Goal: Task Accomplishment & Management: Complete application form

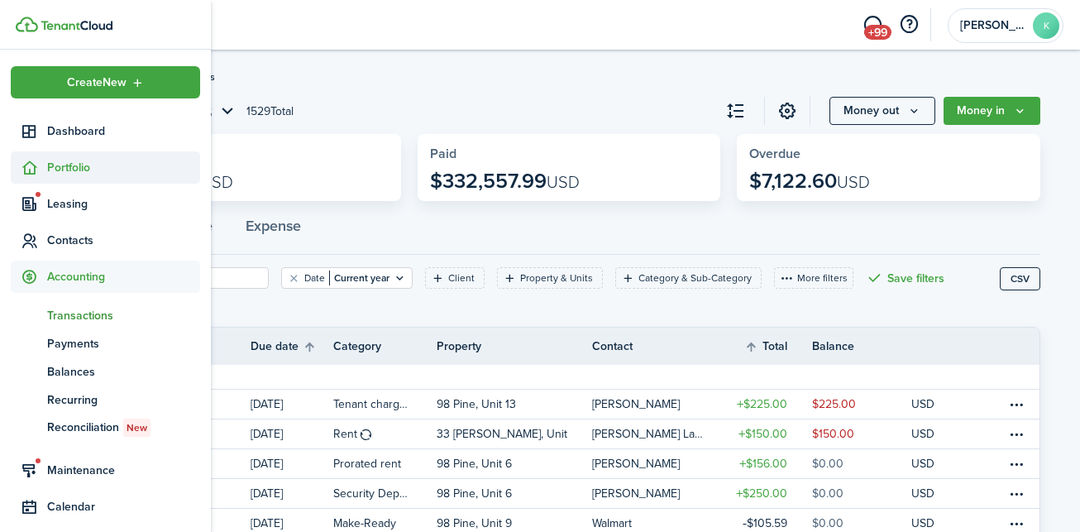
click at [45, 165] on sidebar-link-icon at bounding box center [29, 167] width 36 height 17
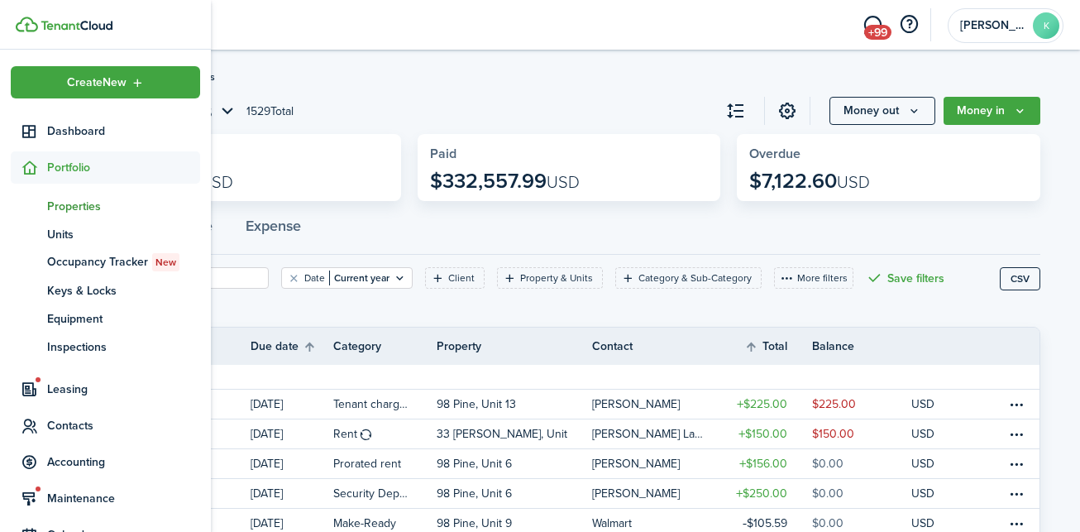
click at [70, 201] on span "Properties" at bounding box center [123, 206] width 153 height 17
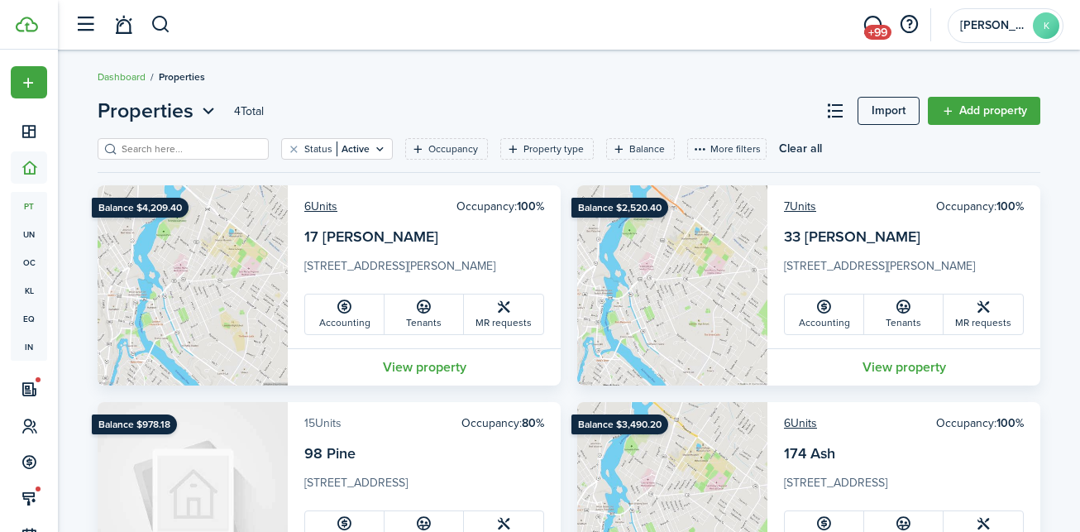
click at [309, 425] on link "15 Units" at bounding box center [322, 422] width 37 height 17
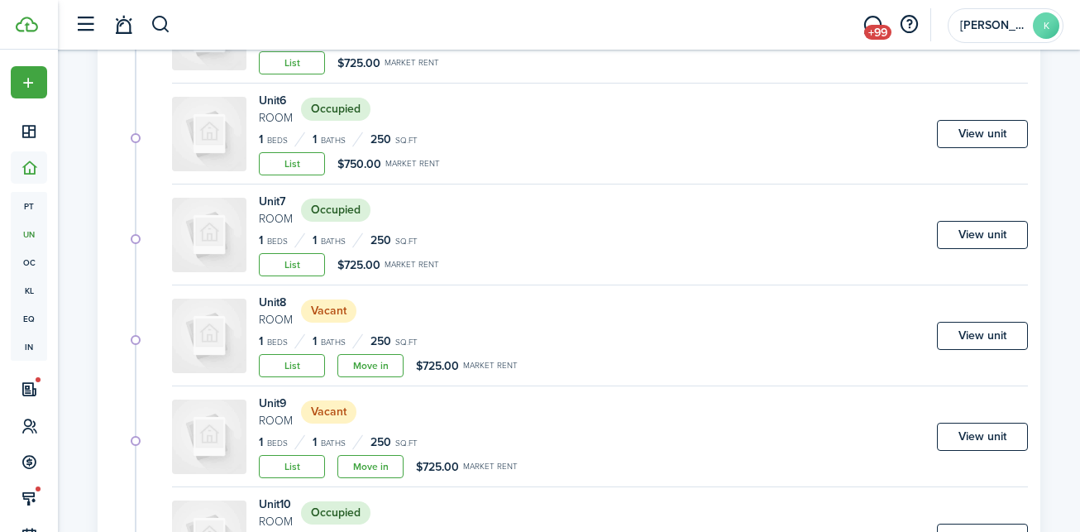
scroll to position [903, 0]
click at [376, 367] on link "Move in" at bounding box center [371, 364] width 66 height 23
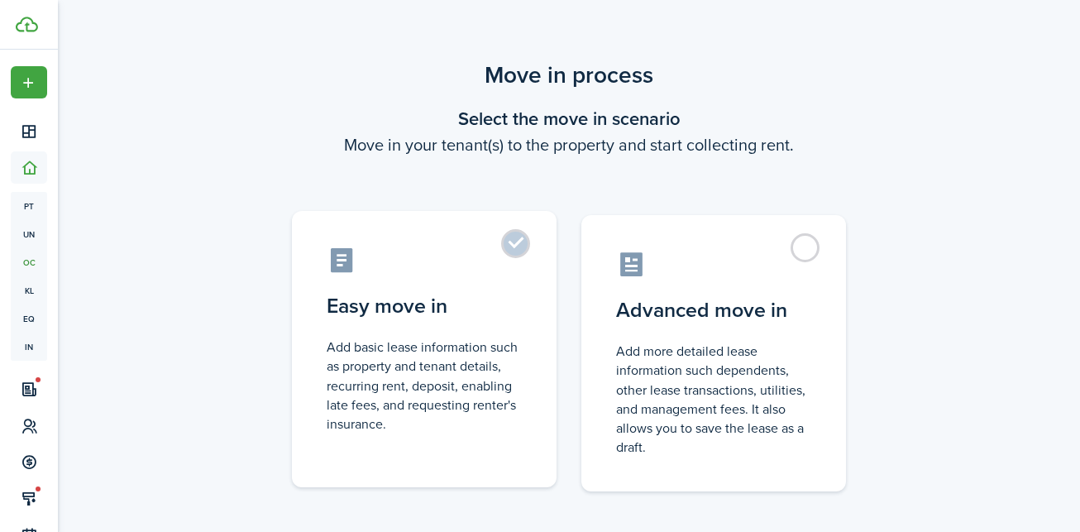
click at [526, 243] on label "Easy move in Add basic lease information such as property and tenant details, r…" at bounding box center [424, 349] width 265 height 276
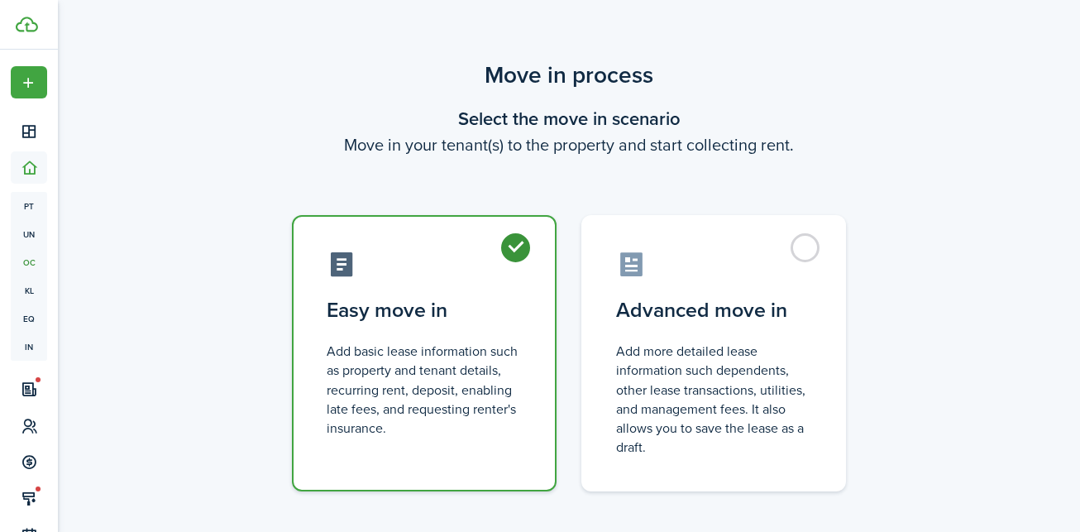
radio input "true"
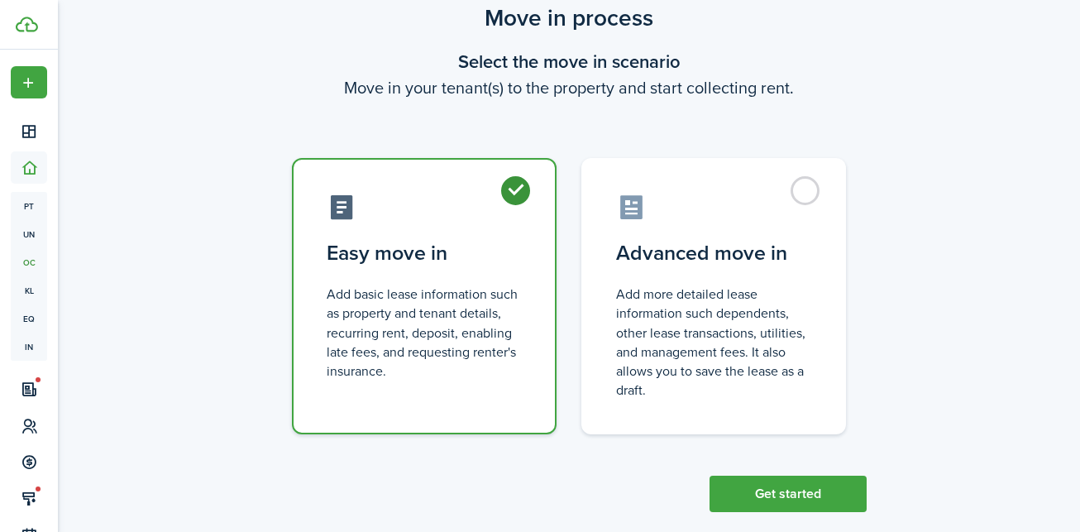
scroll to position [83, 0]
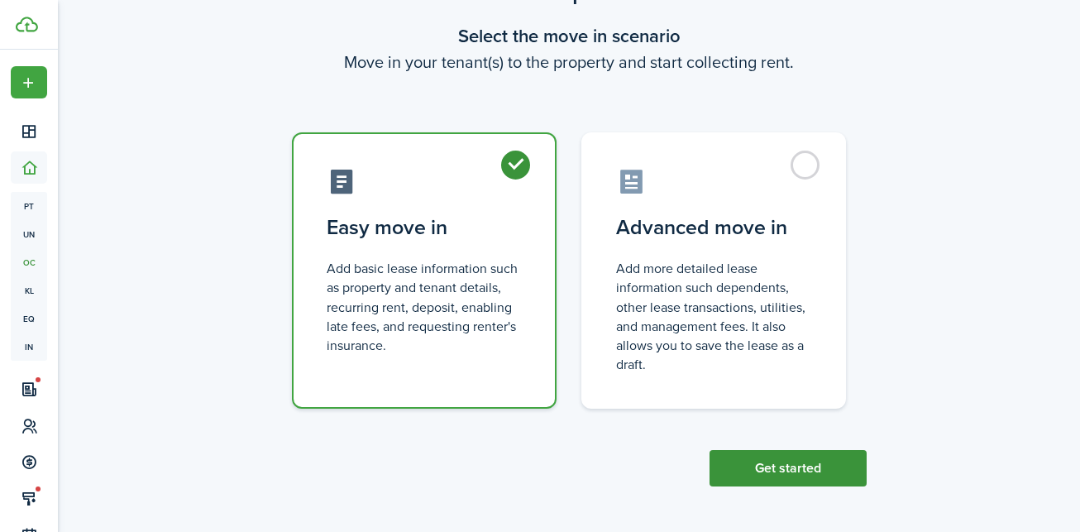
click at [742, 466] on button "Get started" at bounding box center [788, 468] width 157 height 36
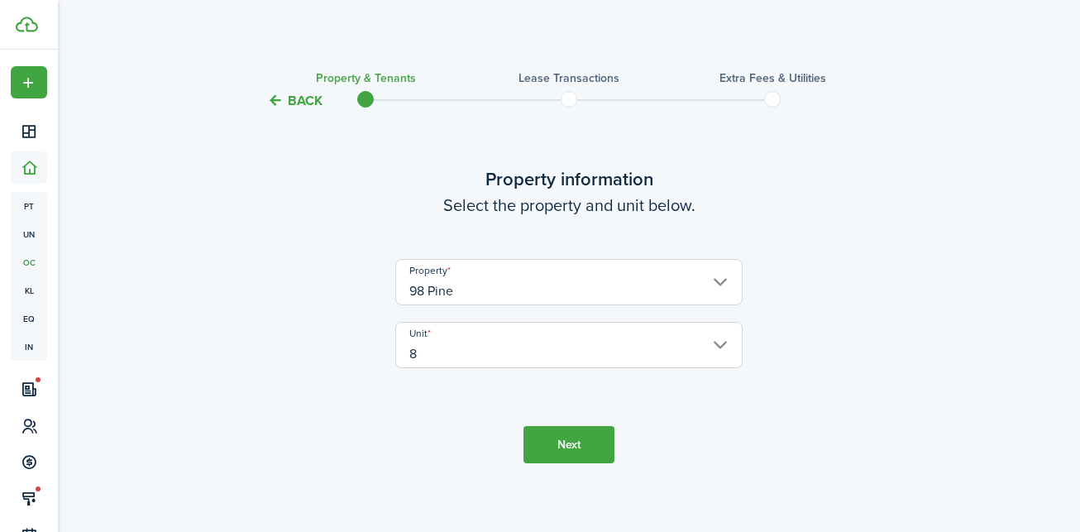
click at [568, 444] on button "Next" at bounding box center [569, 444] width 91 height 37
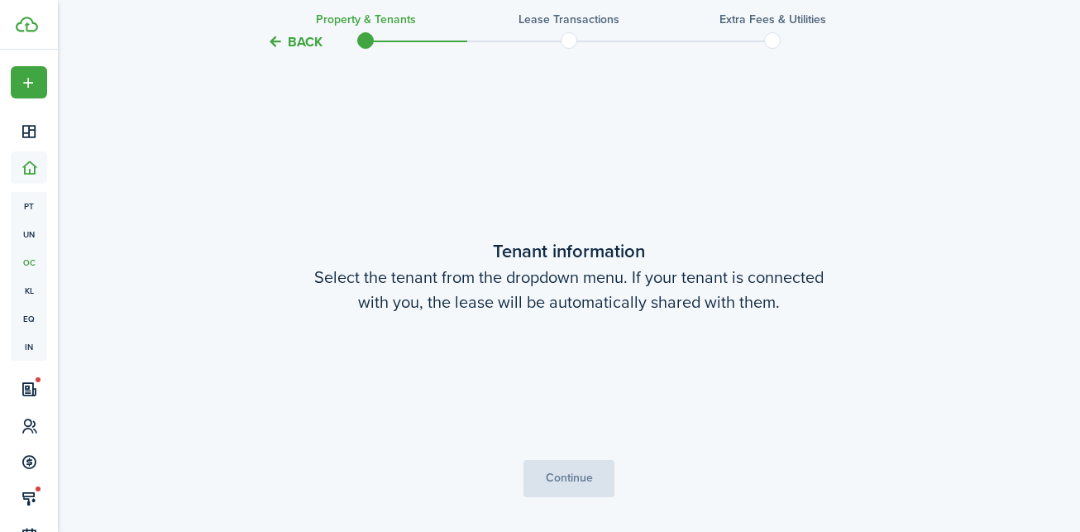
scroll to position [431, 0]
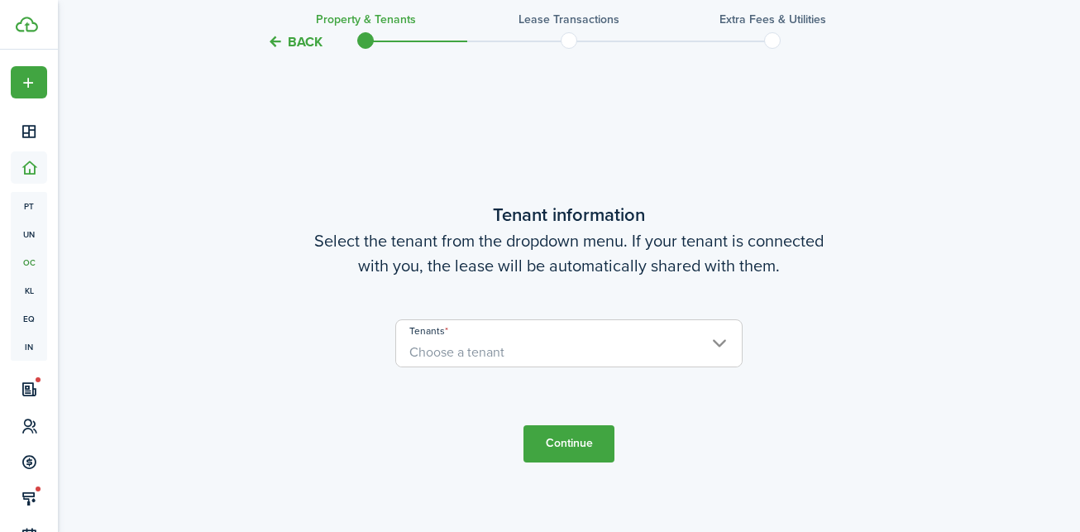
click at [634, 344] on span "Choose a tenant" at bounding box center [569, 352] width 346 height 28
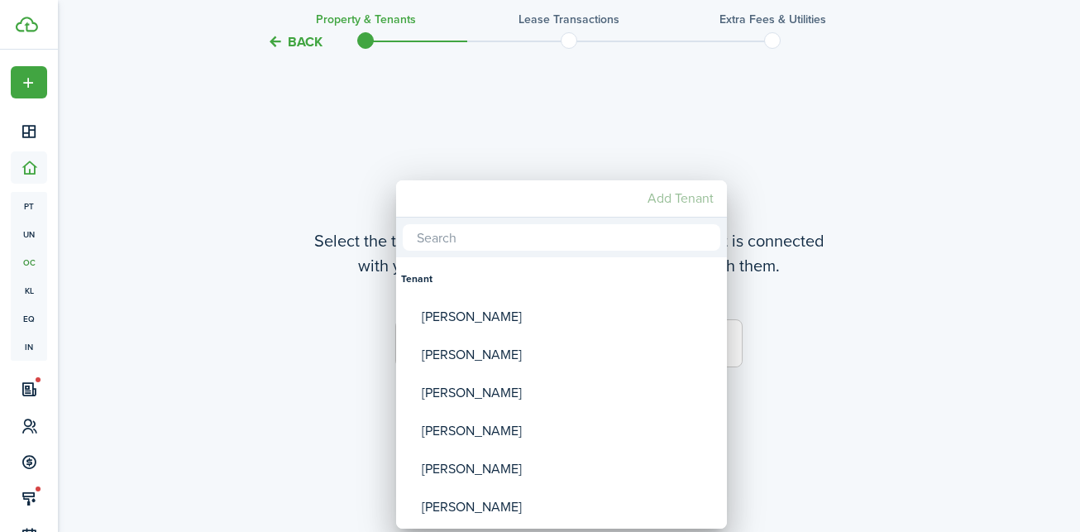
click at [656, 199] on mbsc-button "Add Tenant" at bounding box center [680, 199] width 79 height 30
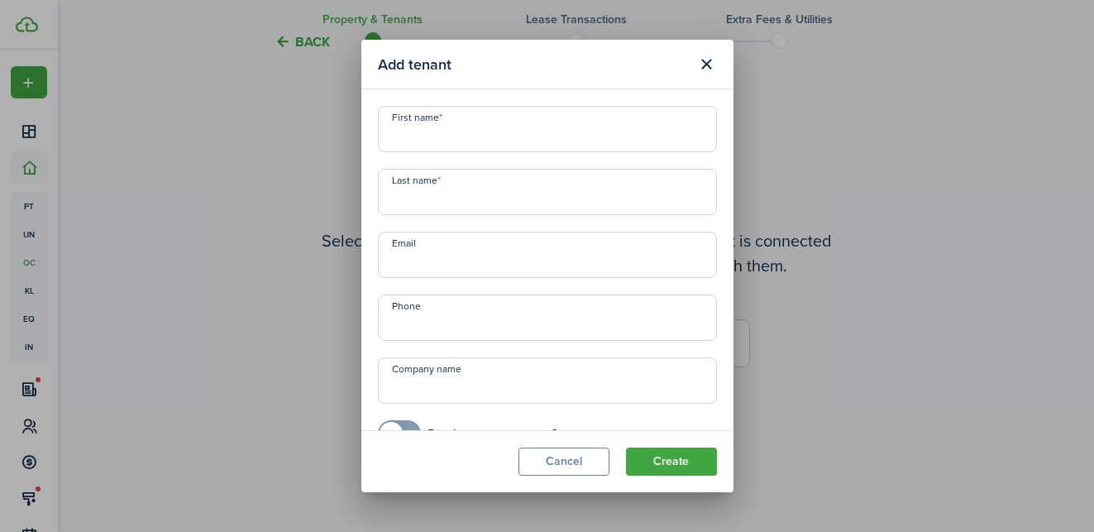
click at [510, 132] on input "First name" at bounding box center [547, 129] width 339 height 46
type input "Jayden"
click at [466, 197] on input "Last name" at bounding box center [547, 192] width 339 height 46
type input "[PERSON_NAME]"
click at [481, 303] on input "+1" at bounding box center [547, 317] width 339 height 46
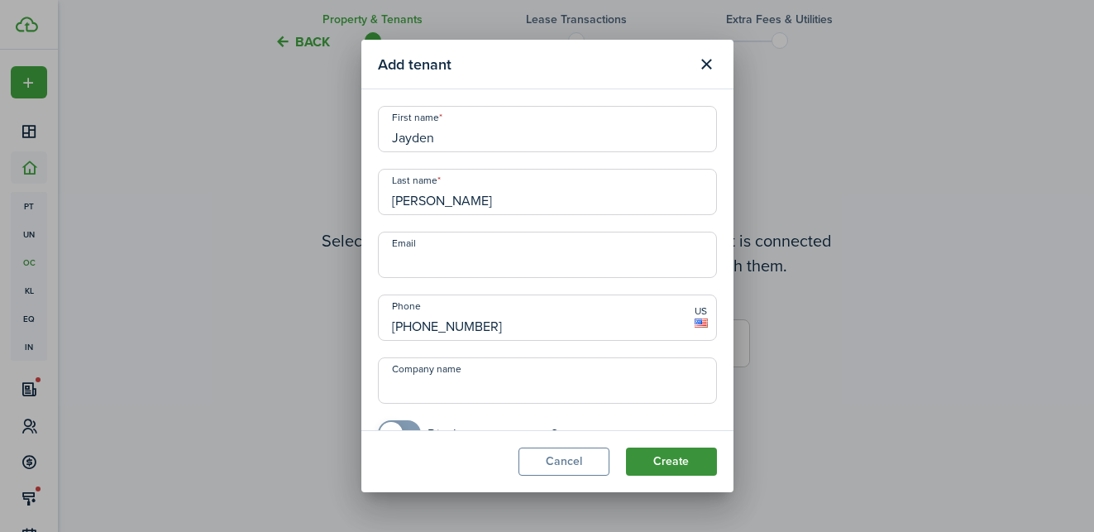
type input "[PHONE_NUMBER]"
click at [679, 465] on button "Create" at bounding box center [671, 462] width 91 height 28
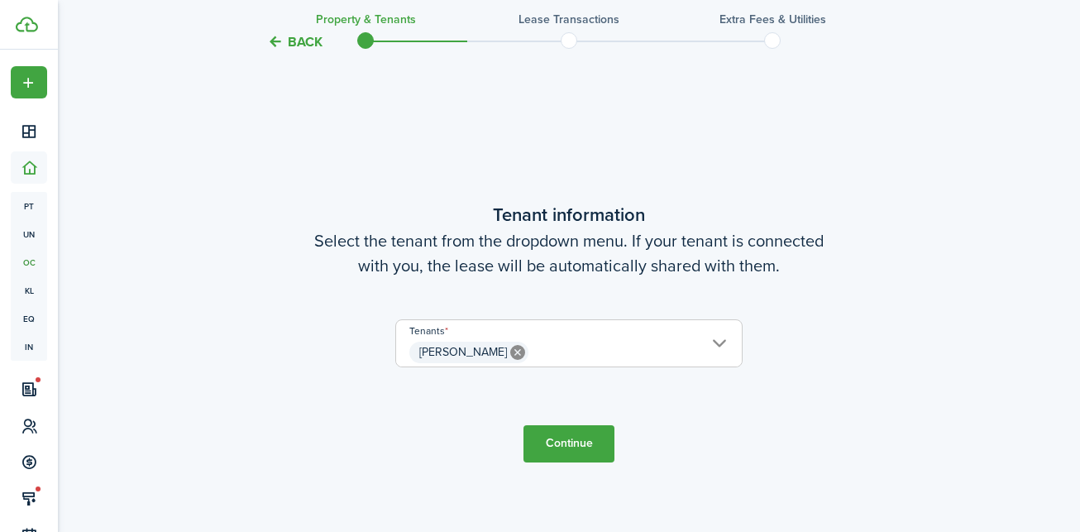
click at [577, 444] on button "Continue" at bounding box center [569, 443] width 91 height 37
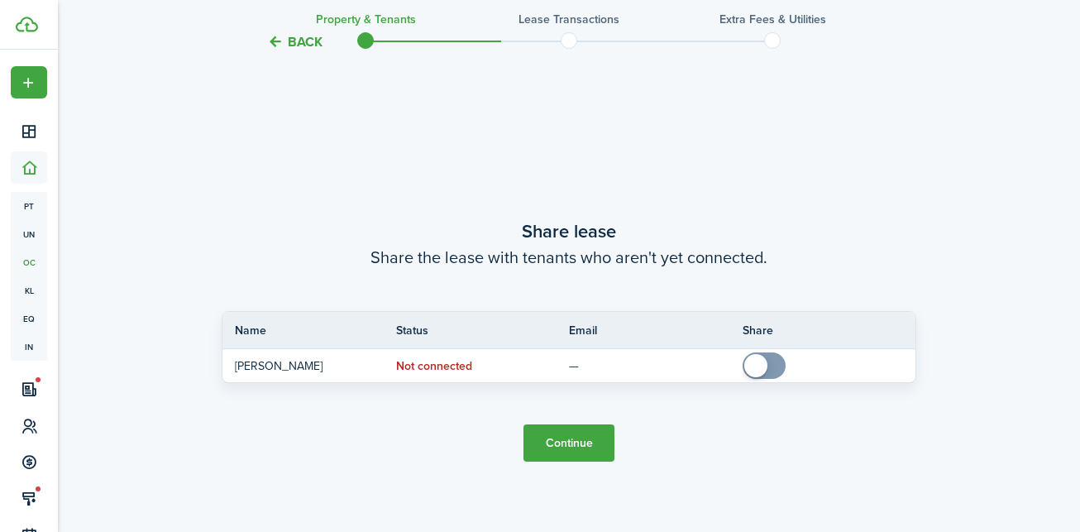
scroll to position [963, 0]
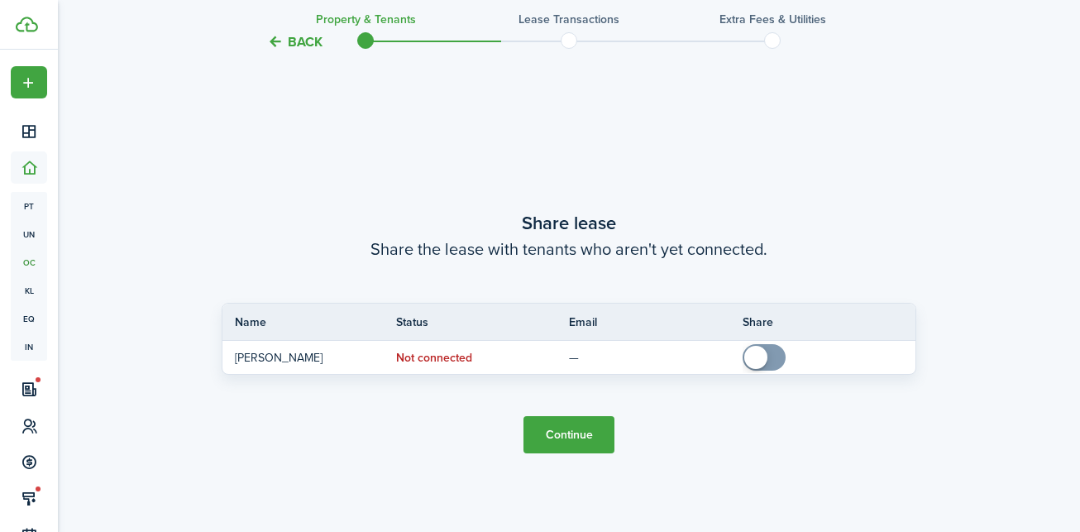
click at [605, 432] on button "Continue" at bounding box center [569, 434] width 91 height 37
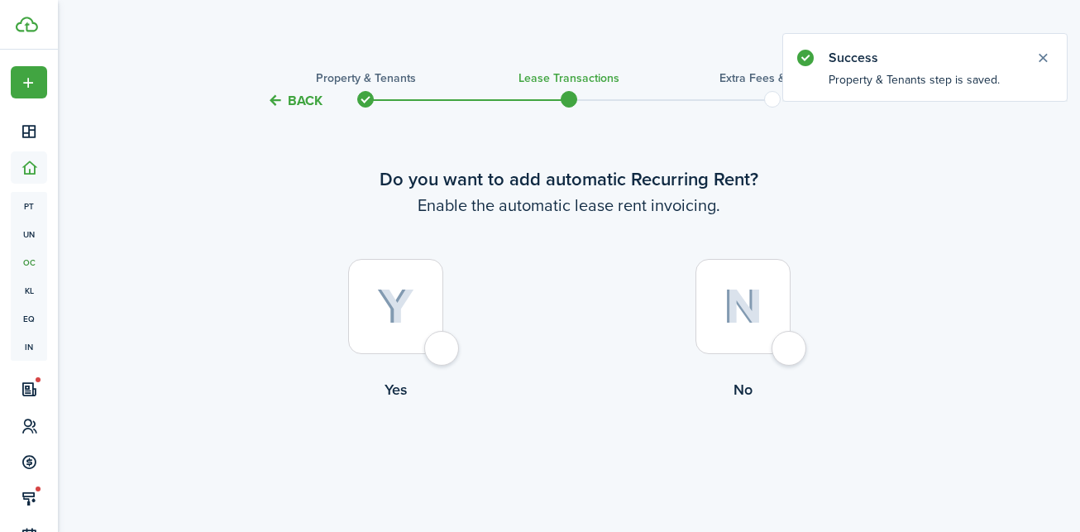
click at [432, 354] on div at bounding box center [395, 306] width 95 height 95
radio input "true"
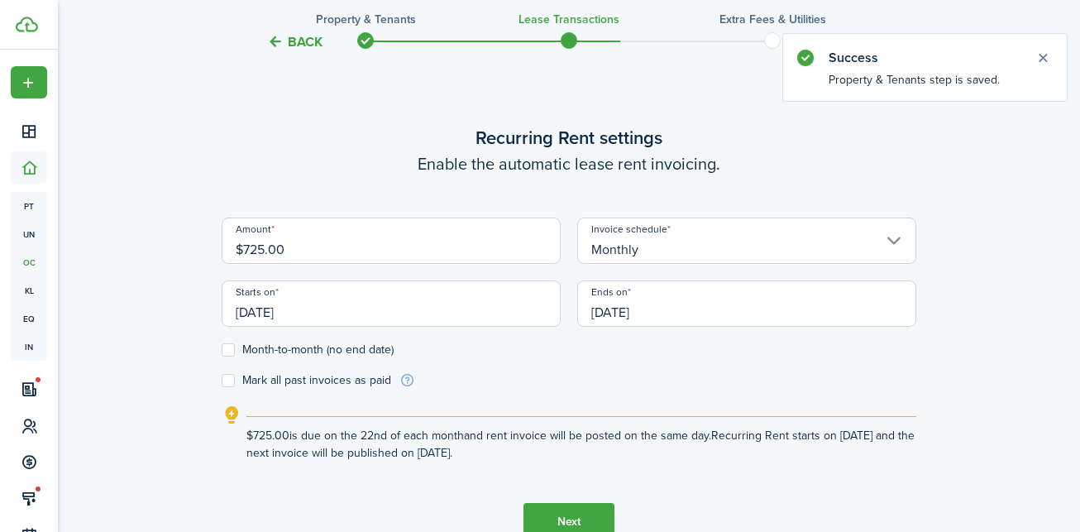
scroll to position [455, 0]
click at [327, 238] on input "$725.00" at bounding box center [391, 240] width 339 height 46
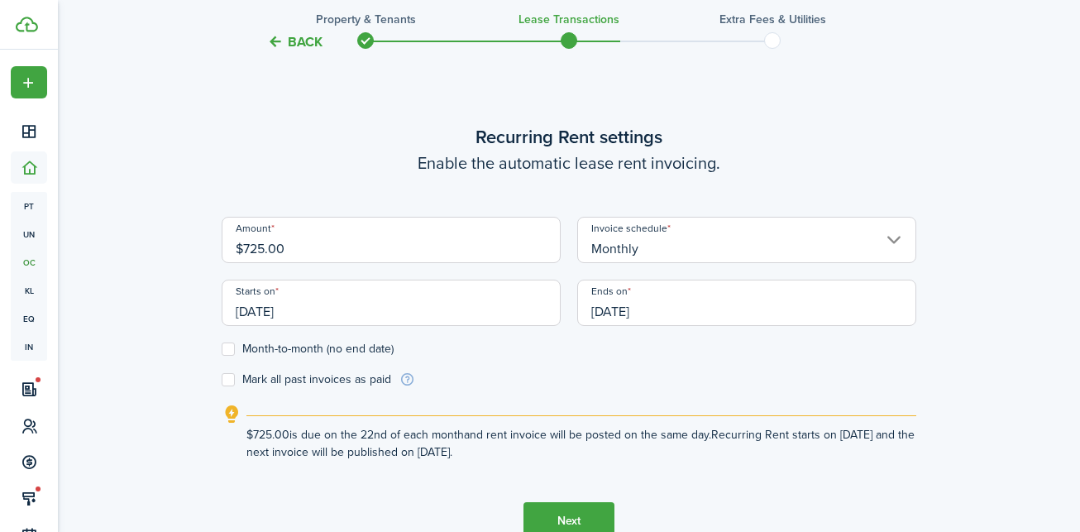
click at [256, 252] on input "$725.00" at bounding box center [391, 240] width 339 height 46
click at [347, 284] on input "[DATE]" at bounding box center [391, 303] width 339 height 46
type input "$175.00"
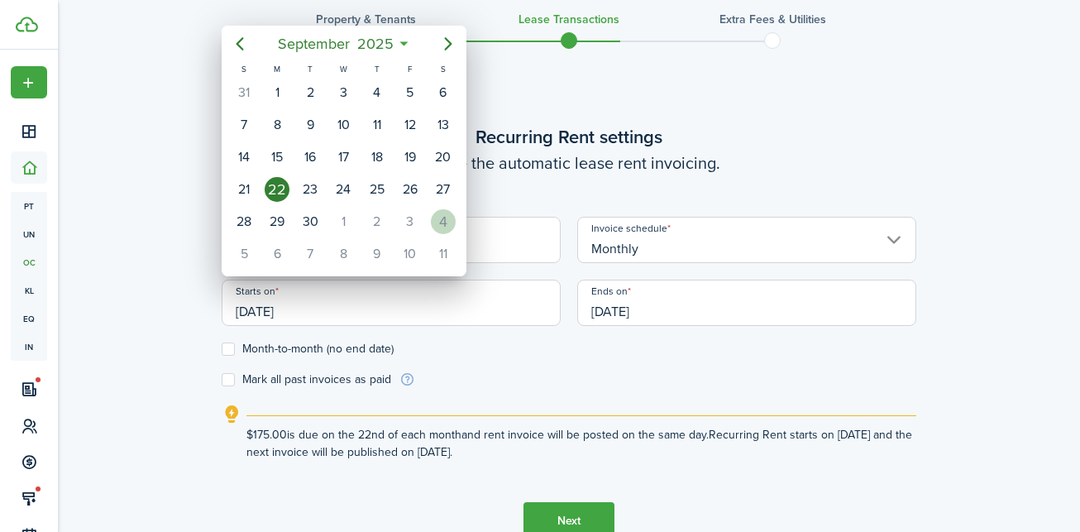
click at [446, 214] on div "4" at bounding box center [443, 221] width 25 height 25
type input "[DATE]"
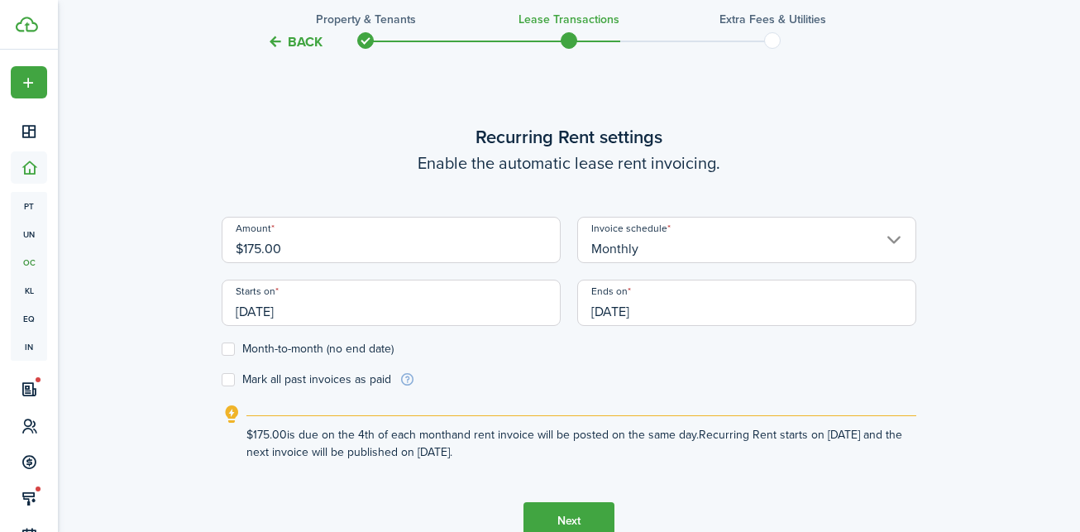
scroll to position [0, 0]
click at [635, 251] on input "Monthly" at bounding box center [746, 240] width 339 height 46
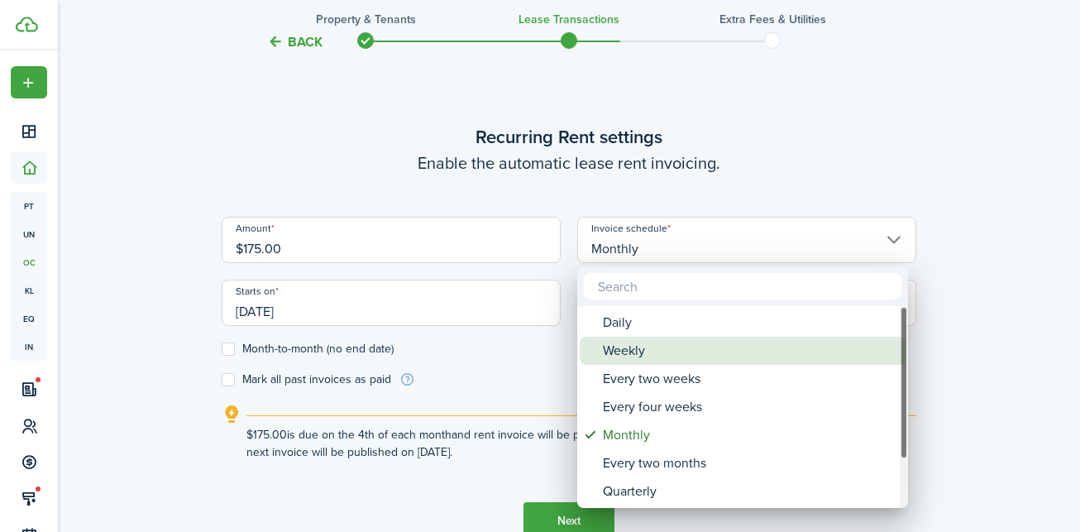
click at [609, 351] on div "Weekly" at bounding box center [749, 351] width 293 height 28
type input "Weekly"
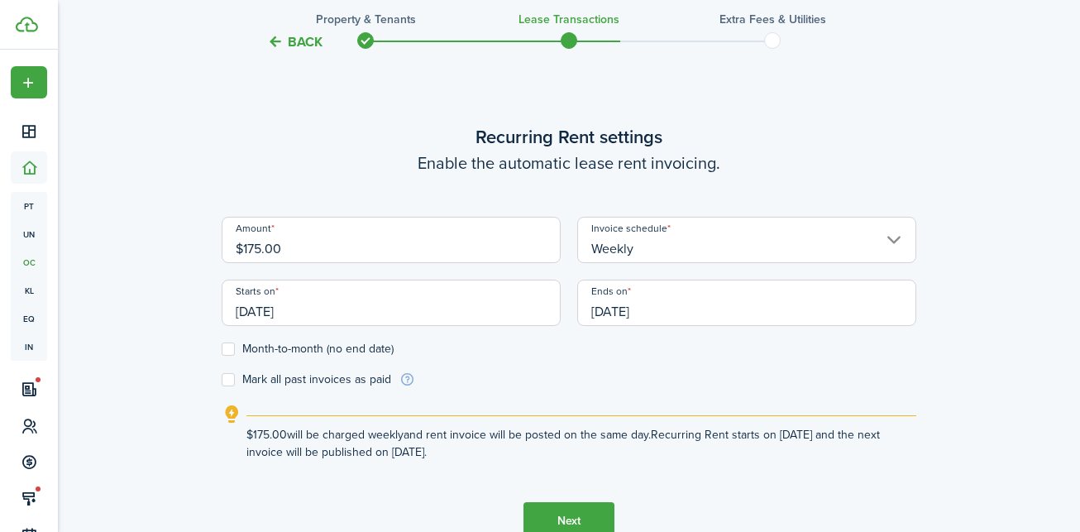
click at [266, 342] on label "Month-to-month (no end date)" at bounding box center [308, 348] width 172 height 13
click at [222, 349] on input "Month-to-month (no end date)" at bounding box center [221, 349] width 1 height 1
checkbox input "true"
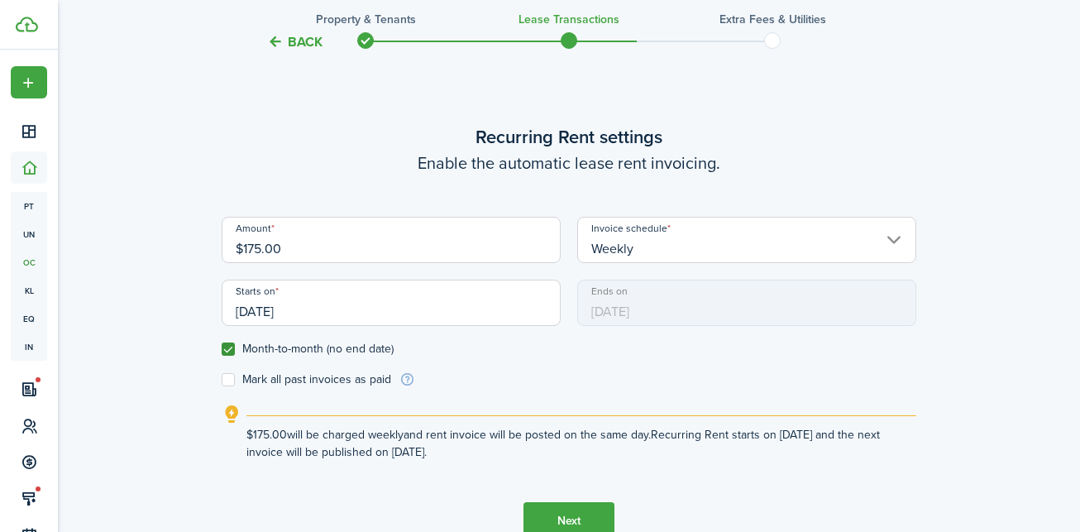
click at [569, 514] on button "Next" at bounding box center [569, 520] width 91 height 37
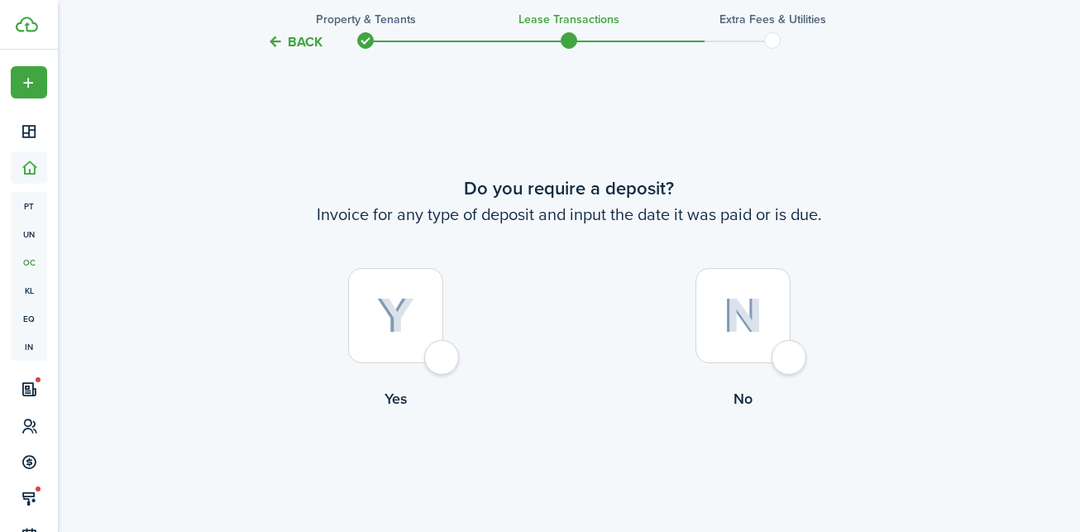
scroll to position [987, 0]
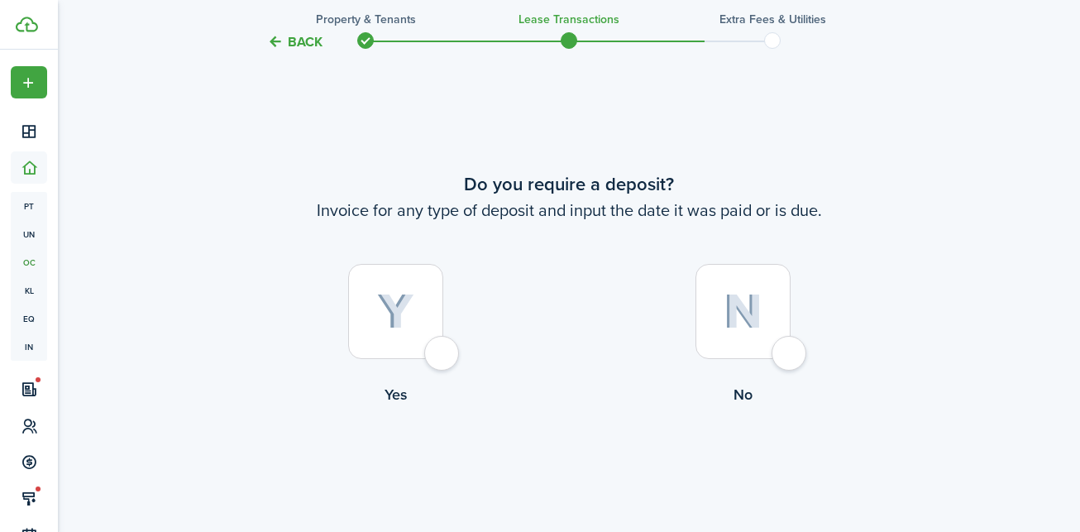
click at [442, 348] on div at bounding box center [395, 311] width 95 height 95
radio input "true"
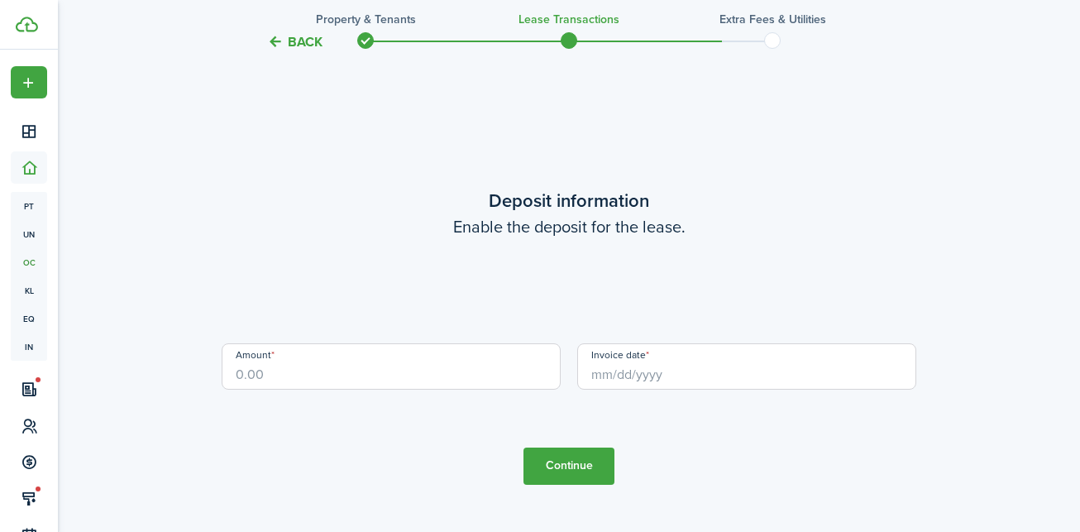
scroll to position [1519, 0]
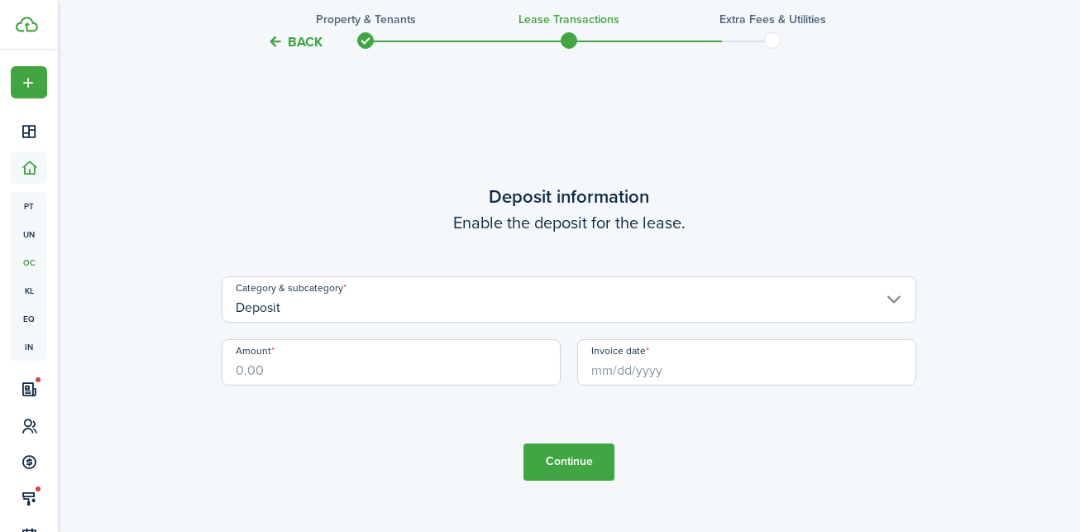
click at [397, 287] on input "Deposit" at bounding box center [569, 299] width 695 height 46
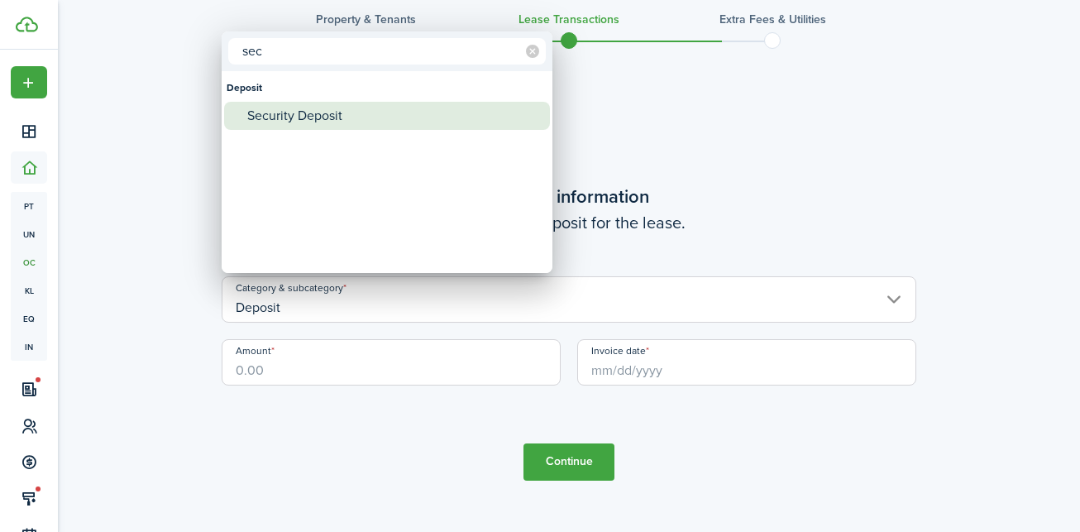
type input "sec"
click at [320, 128] on div "Security Deposit" at bounding box center [393, 116] width 293 height 28
type input "Deposit / Security Deposit"
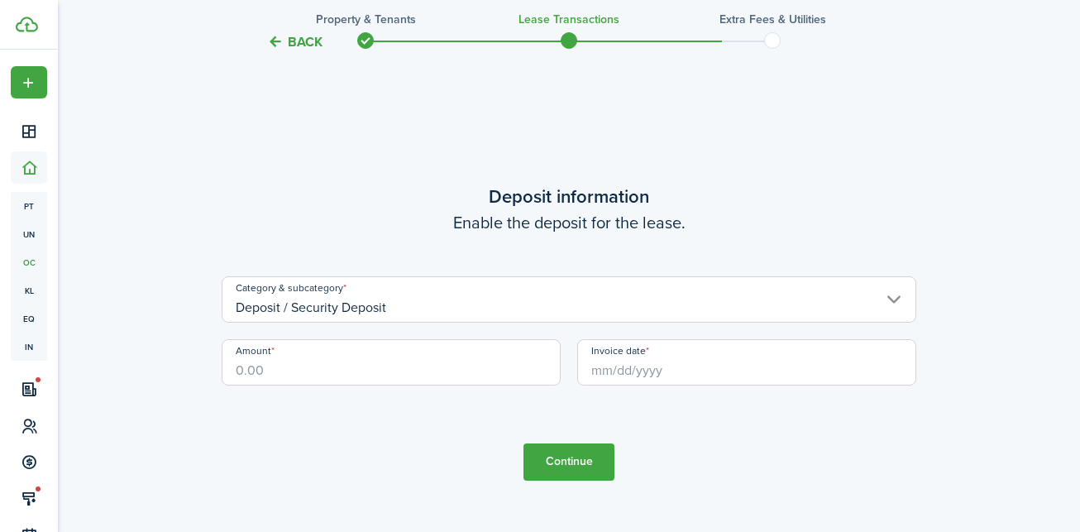
click at [343, 356] on input "Amount" at bounding box center [391, 362] width 339 height 46
type input "$250.00"
click at [717, 362] on input "Invoice date" at bounding box center [746, 362] width 339 height 46
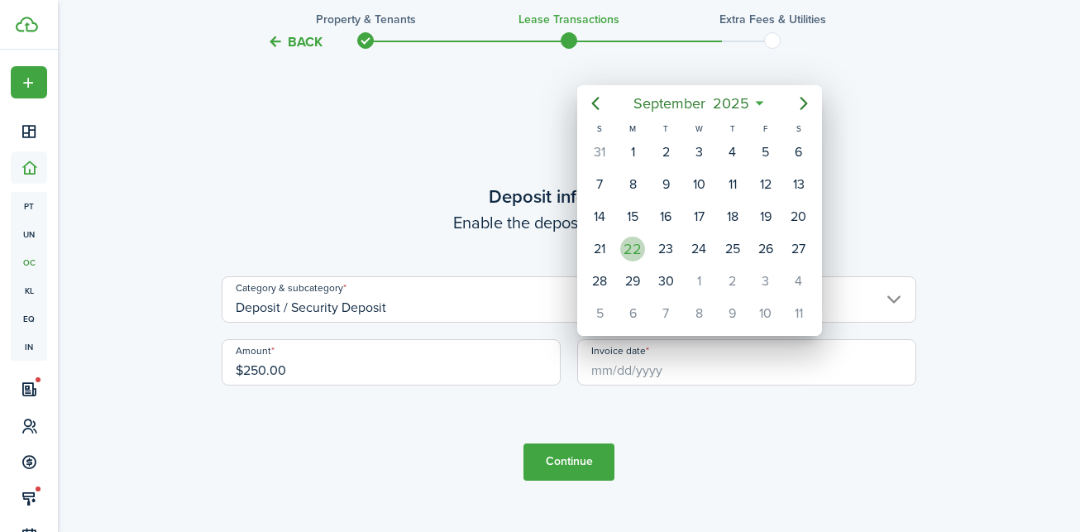
click at [628, 248] on div "22" at bounding box center [632, 249] width 25 height 25
type input "[DATE]"
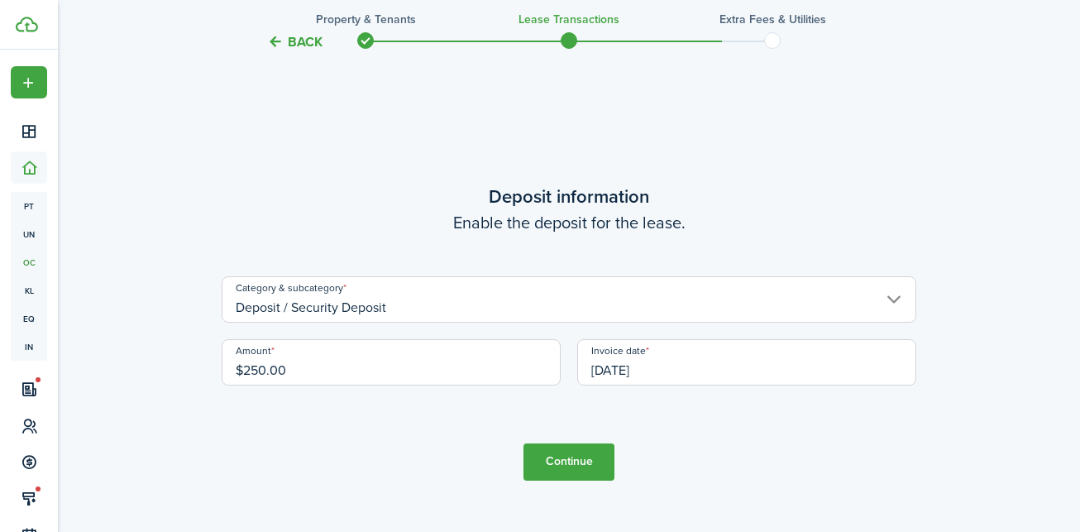
click at [586, 472] on button "Continue" at bounding box center [569, 461] width 91 height 37
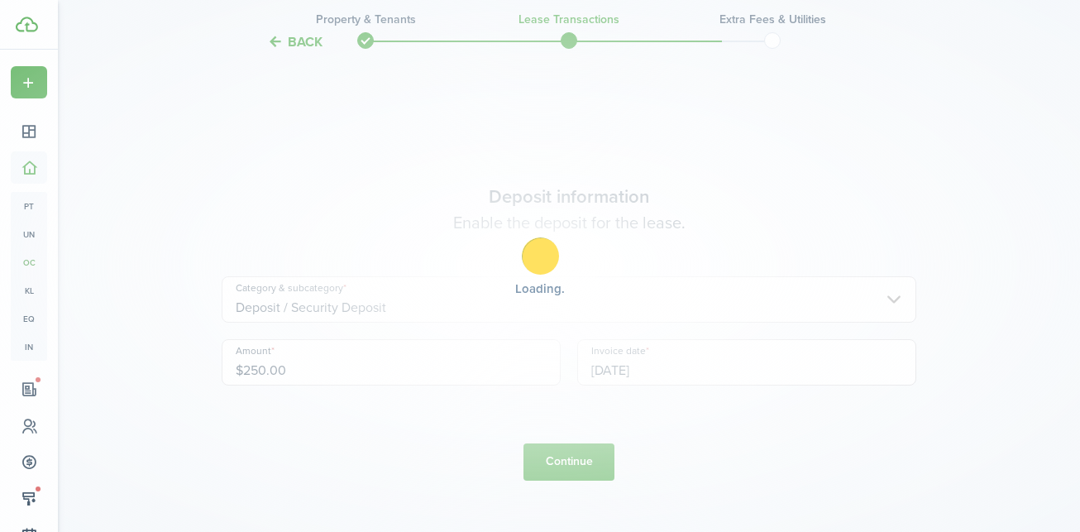
scroll to position [0, 0]
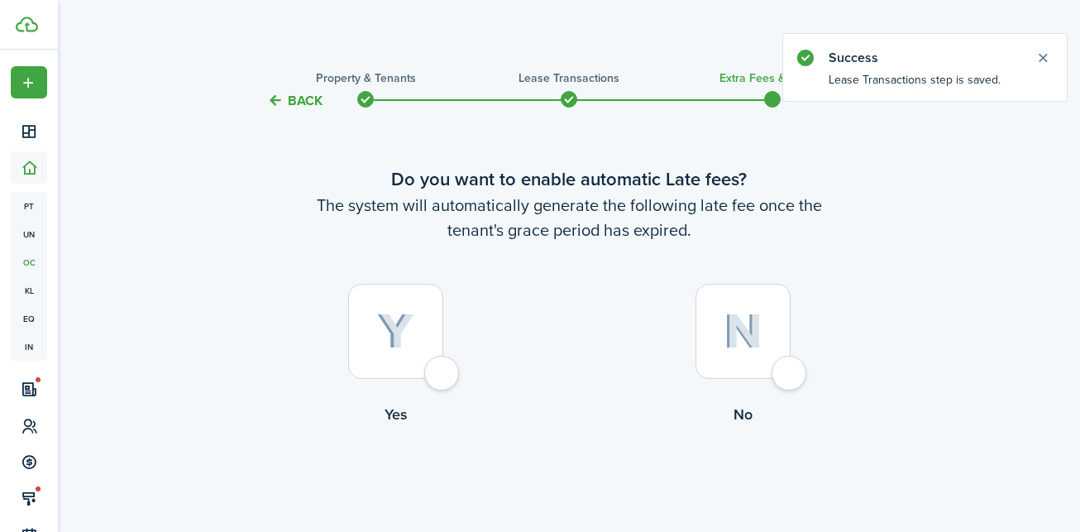
click at [431, 379] on div at bounding box center [395, 331] width 95 height 95
radio input "true"
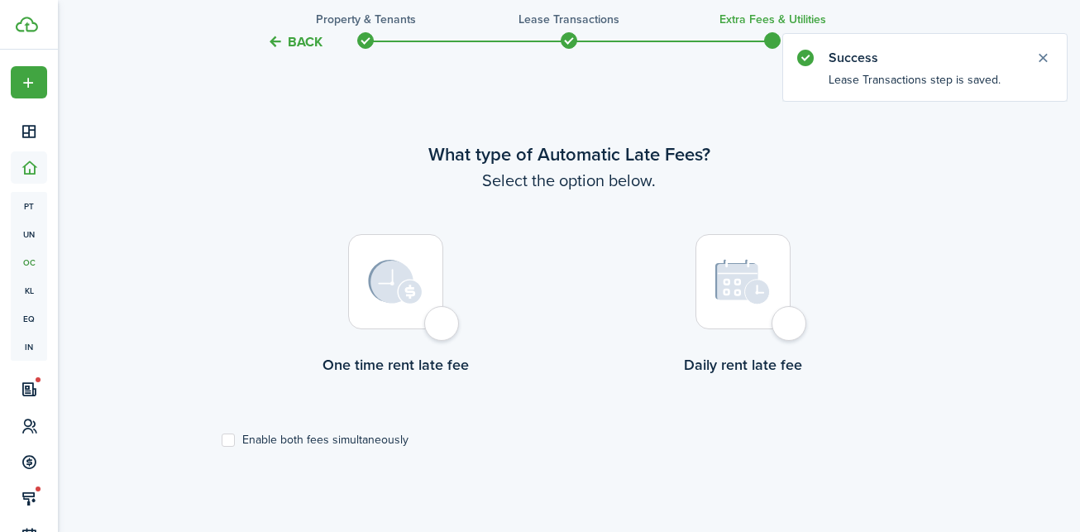
scroll to position [480, 0]
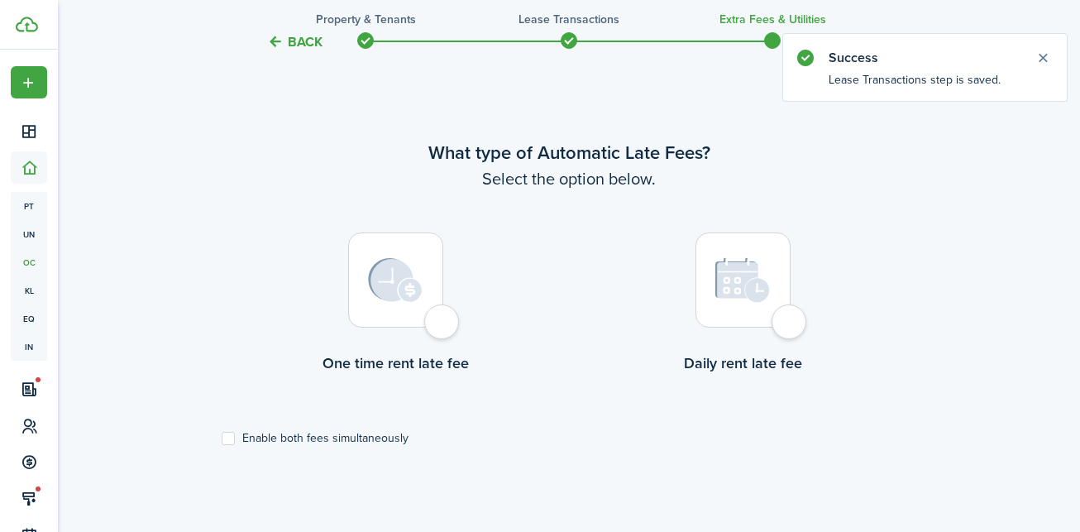
click at [443, 309] on div at bounding box center [395, 279] width 95 height 95
radio input "true"
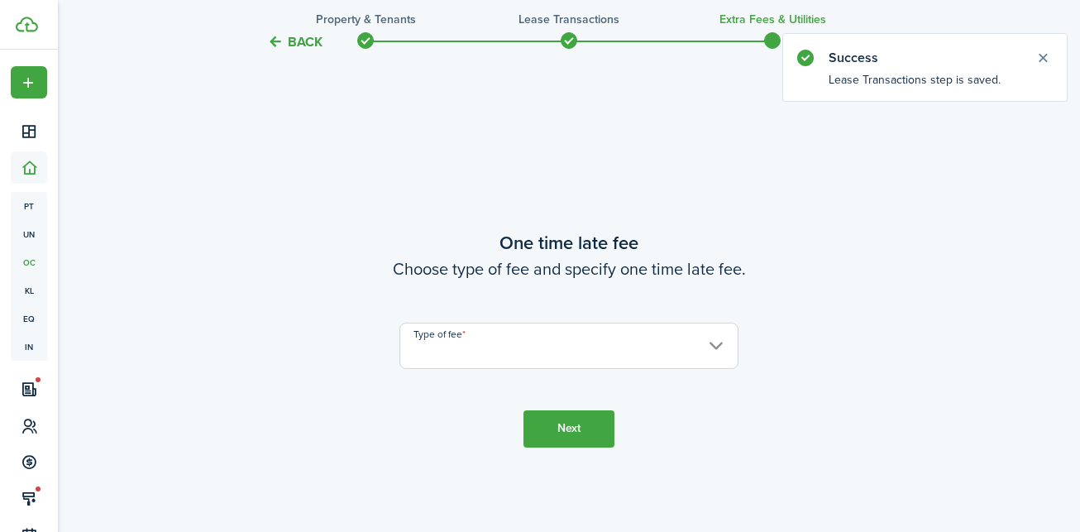
scroll to position [1012, 0]
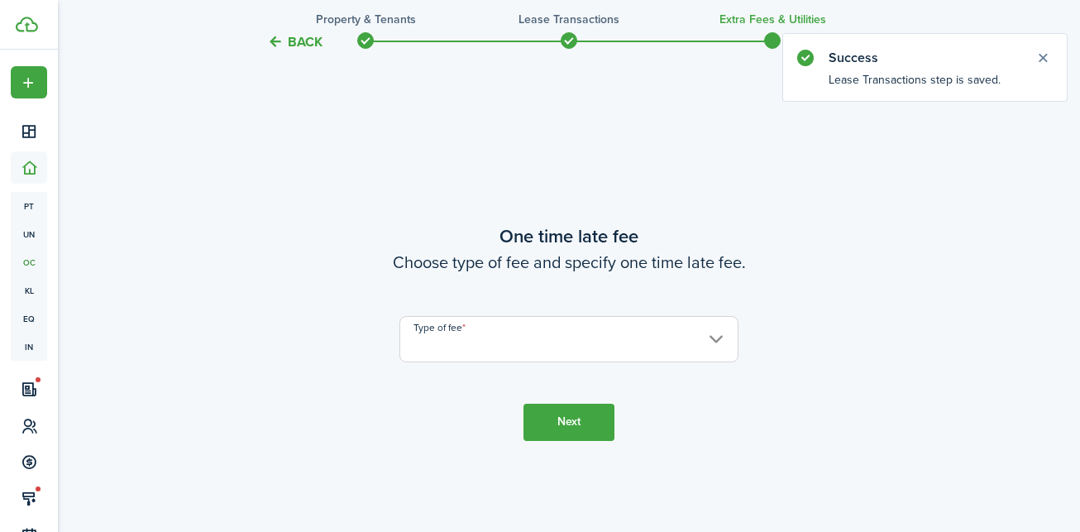
click at [550, 338] on input "Type of fee" at bounding box center [569, 339] width 339 height 46
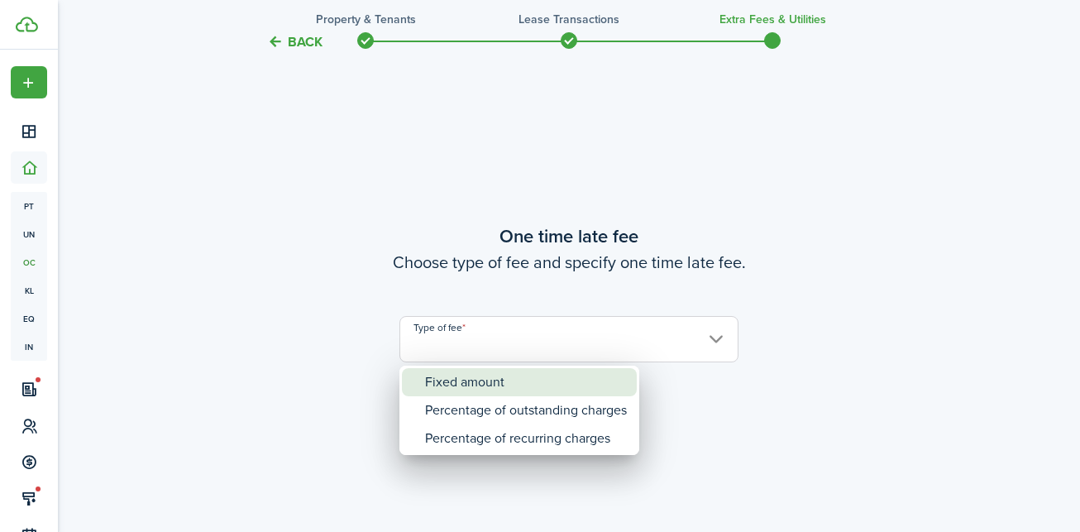
click at [508, 385] on div "Fixed amount" at bounding box center [526, 382] width 202 height 28
type input "Fixed amount"
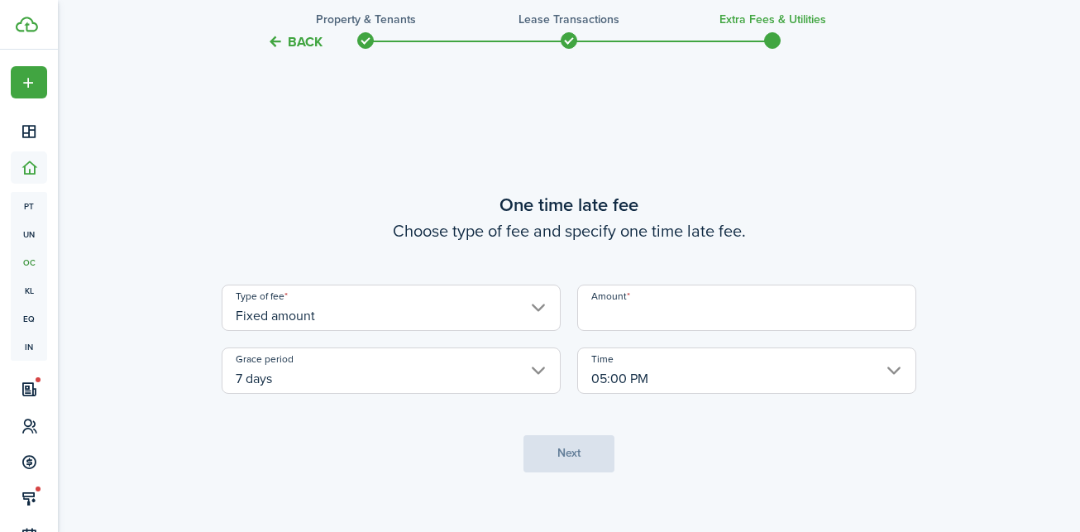
click at [462, 360] on input "7 days" at bounding box center [391, 370] width 339 height 46
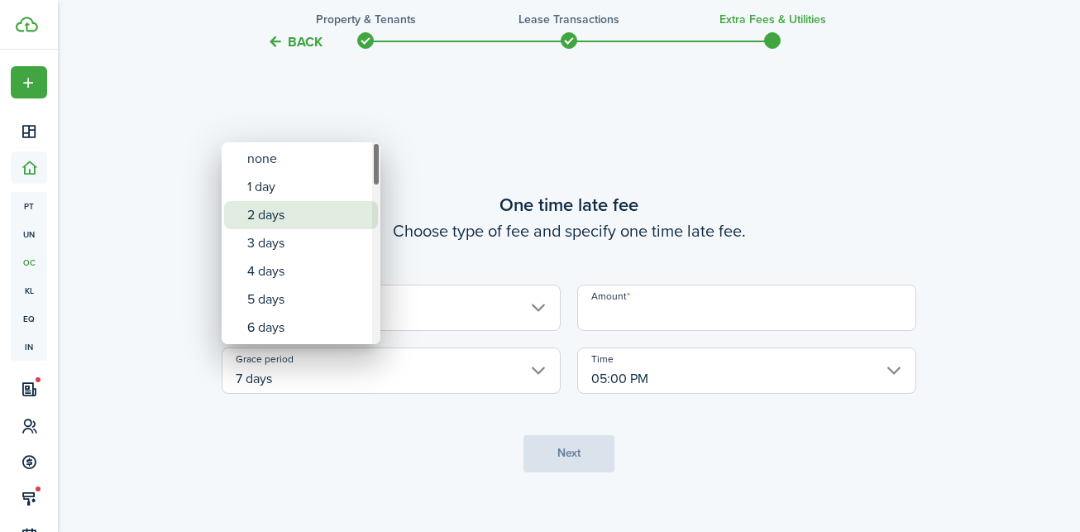
click at [322, 204] on div "2 days" at bounding box center [307, 215] width 121 height 28
type input "2 days"
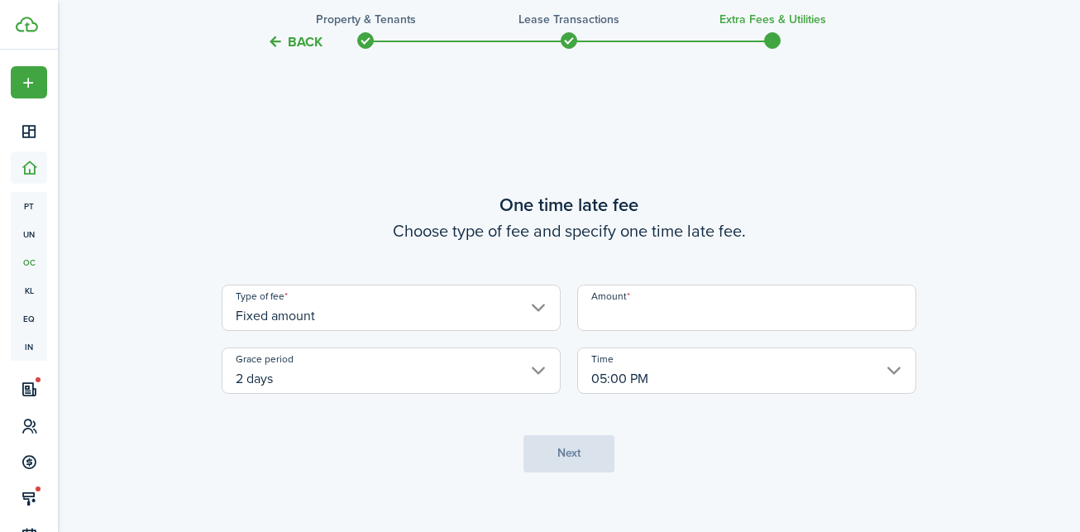
click at [663, 385] on input "05:00 PM" at bounding box center [746, 370] width 339 height 46
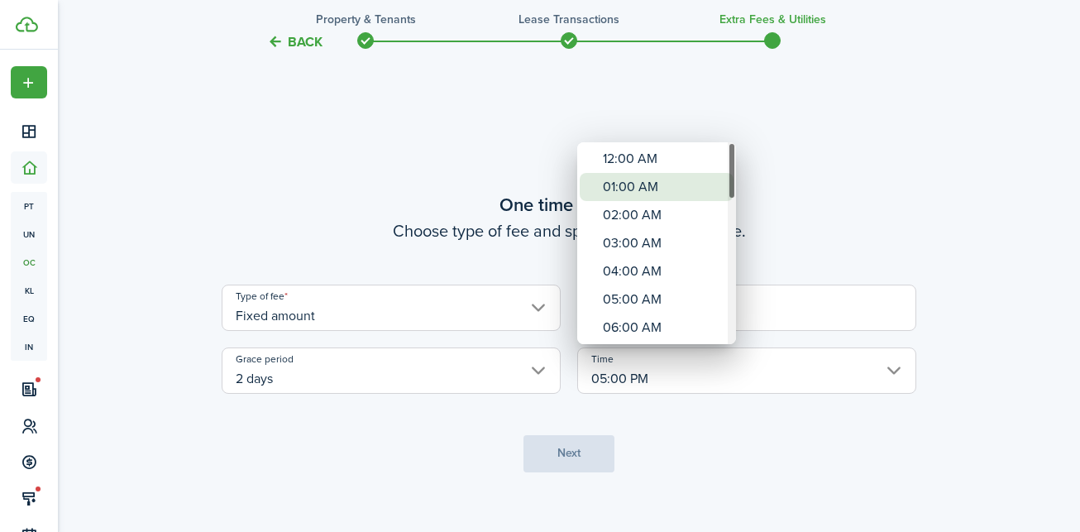
click at [633, 177] on div "01:00 AM" at bounding box center [663, 187] width 121 height 28
type input "01:00 AM"
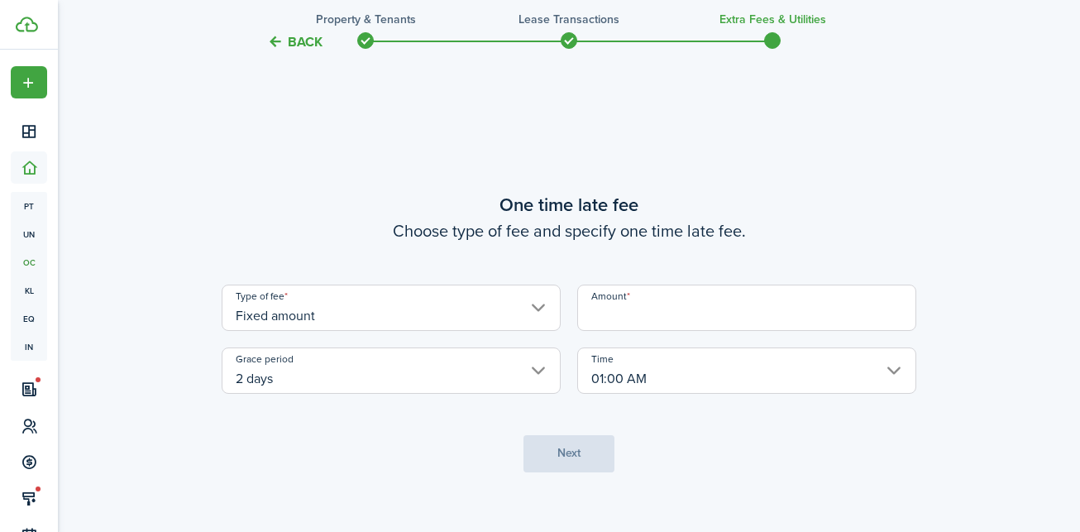
click at [665, 299] on input "Amount" at bounding box center [746, 308] width 339 height 46
type input "$25.00"
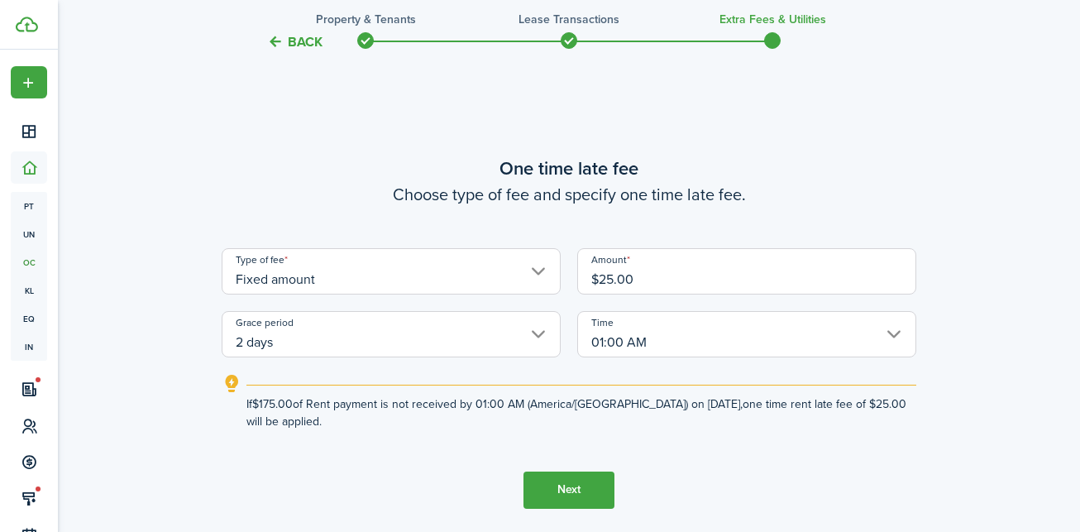
click at [572, 477] on button "Next" at bounding box center [569, 490] width 91 height 37
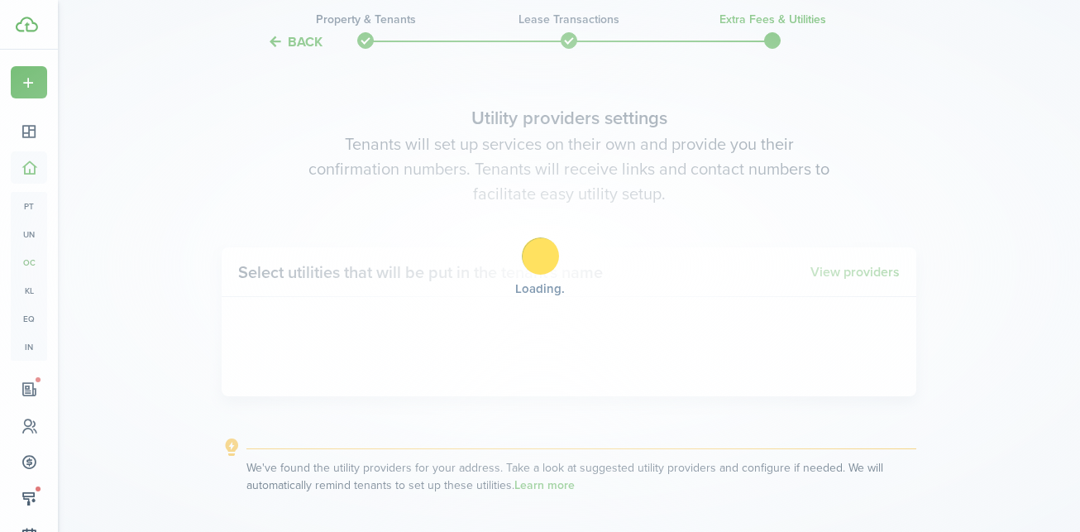
scroll to position [1544, 0]
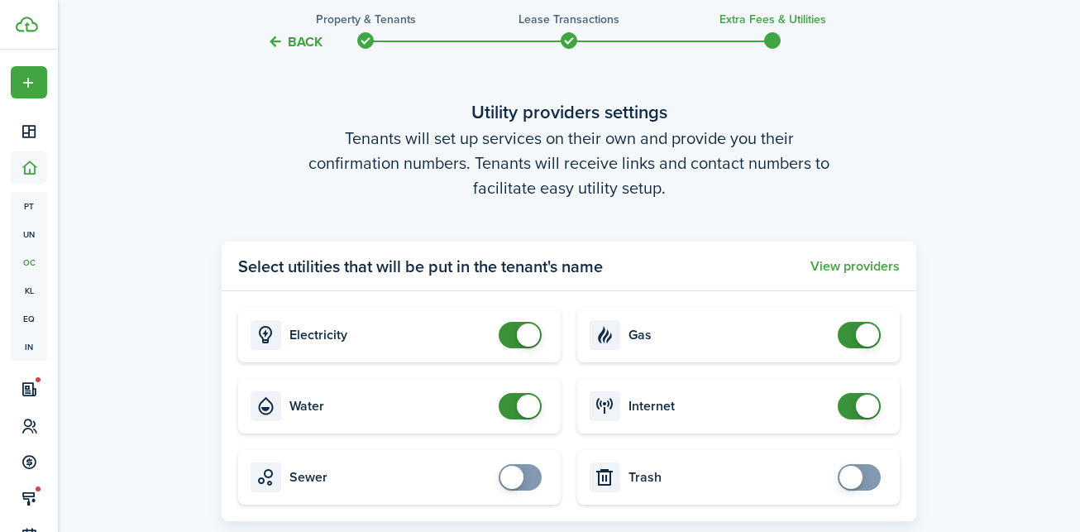
checkbox input "true"
click at [509, 477] on span at bounding box center [511, 477] width 23 height 23
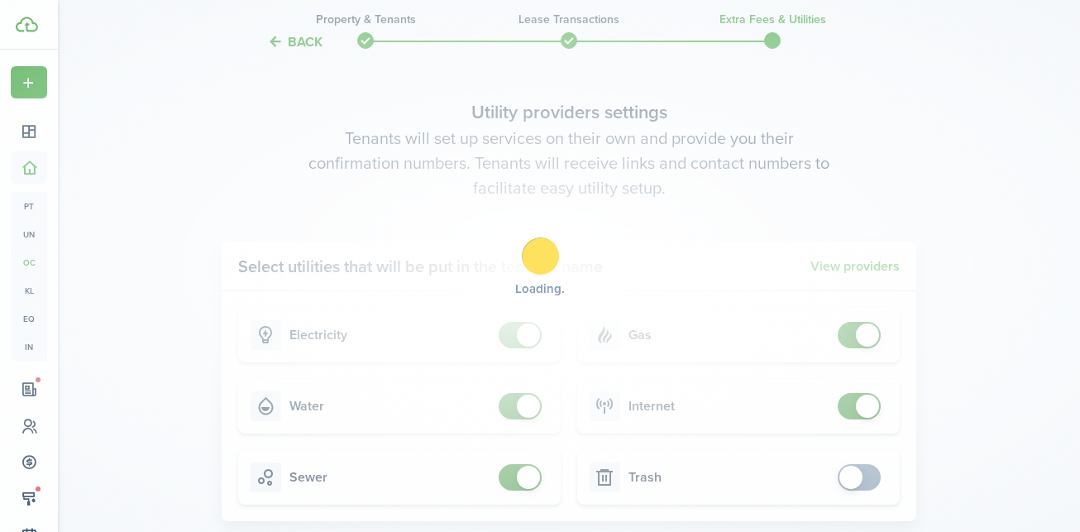
click at [855, 476] on div "Loading" at bounding box center [540, 266] width 1080 height 532
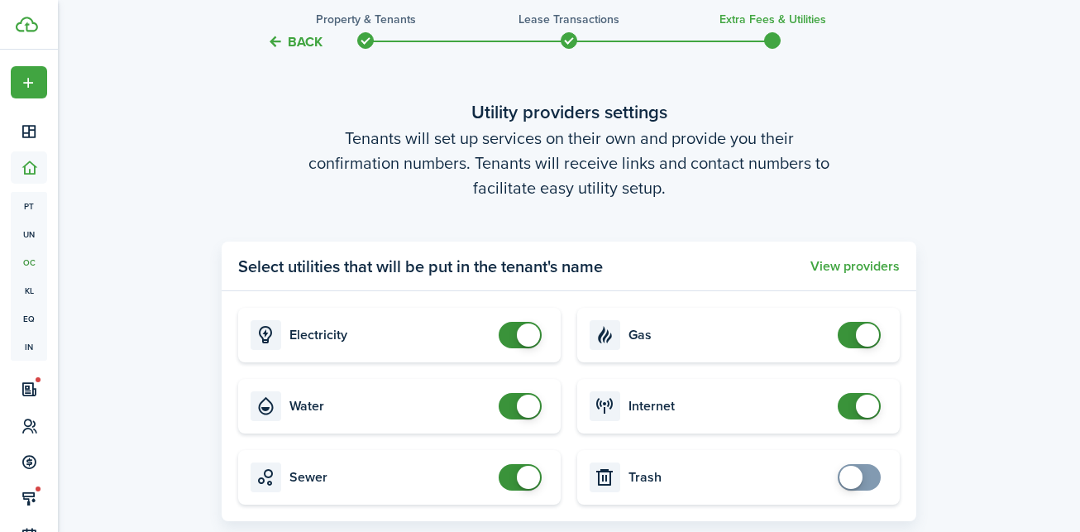
checkbox input "true"
click at [851, 481] on span at bounding box center [851, 477] width 23 height 23
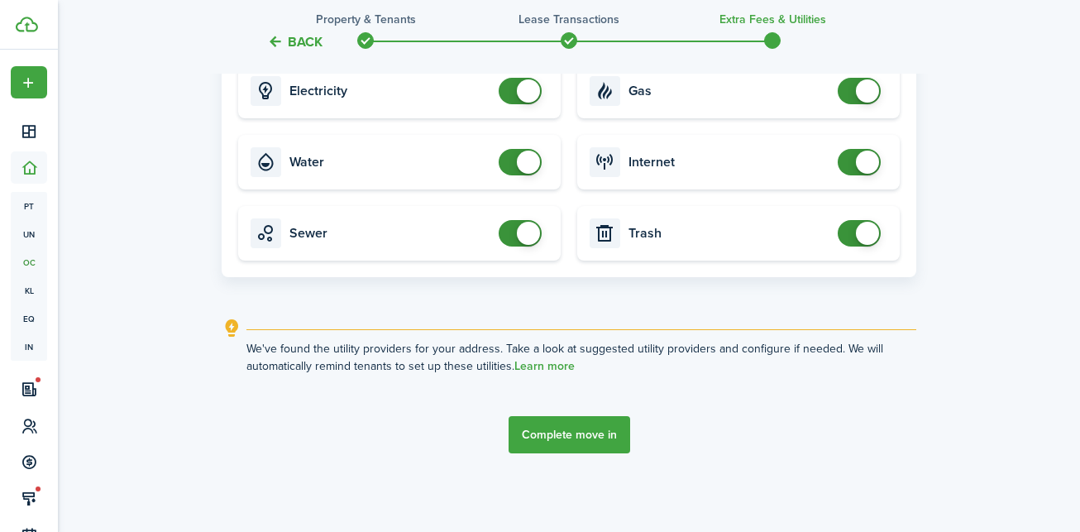
click at [621, 427] on button "Complete move in" at bounding box center [570, 434] width 122 height 37
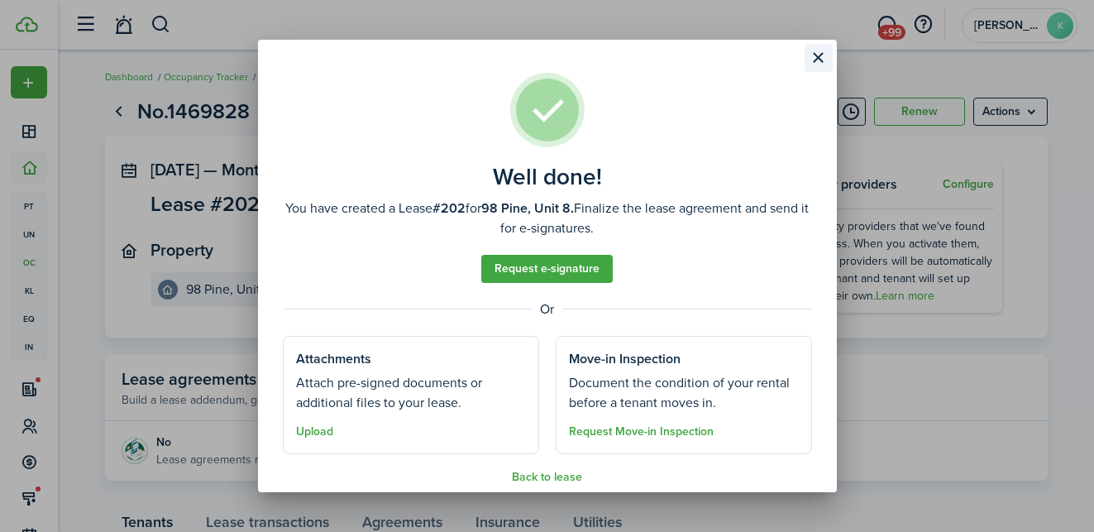
click at [815, 60] on button "Close modal" at bounding box center [819, 58] width 28 height 28
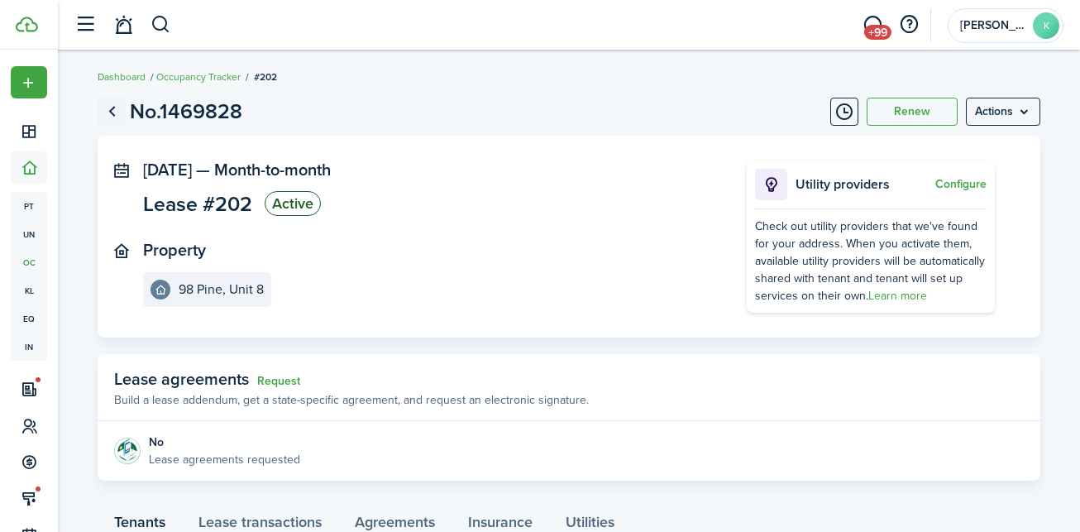
click at [115, 117] on link "Go back" at bounding box center [112, 112] width 28 height 28
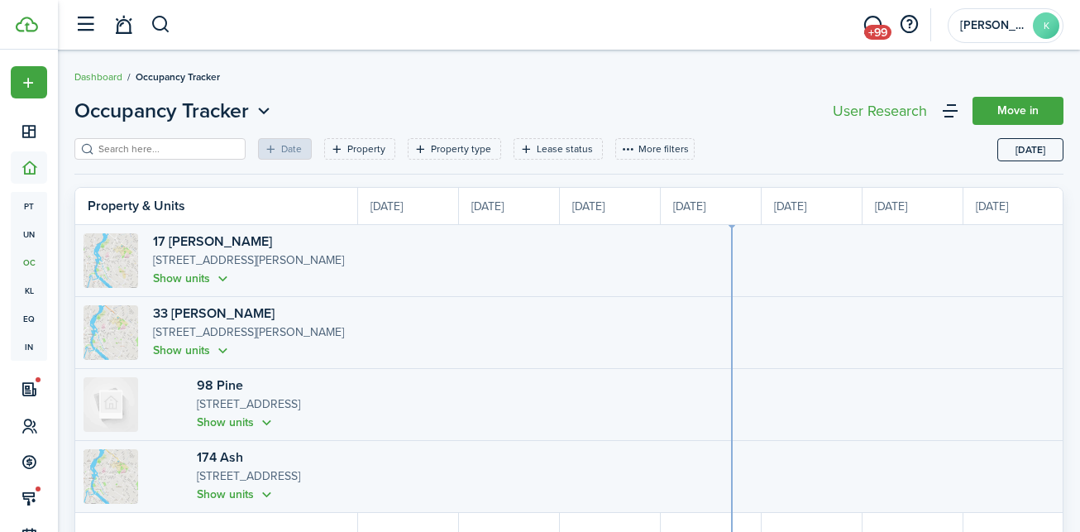
scroll to position [0, 303]
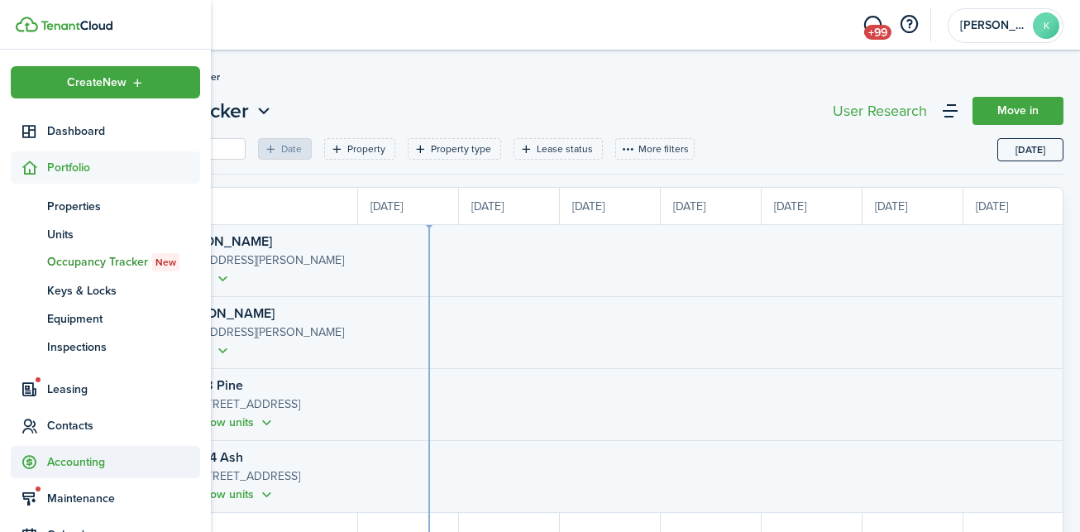
click at [74, 461] on span "Accounting" at bounding box center [123, 461] width 153 height 17
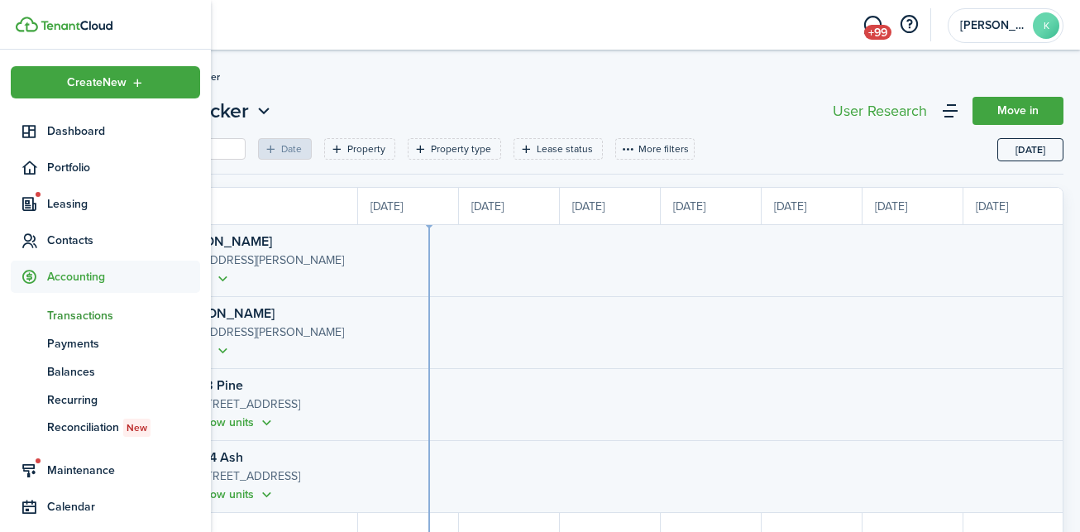
click at [71, 309] on span "Transactions" at bounding box center [123, 315] width 153 height 17
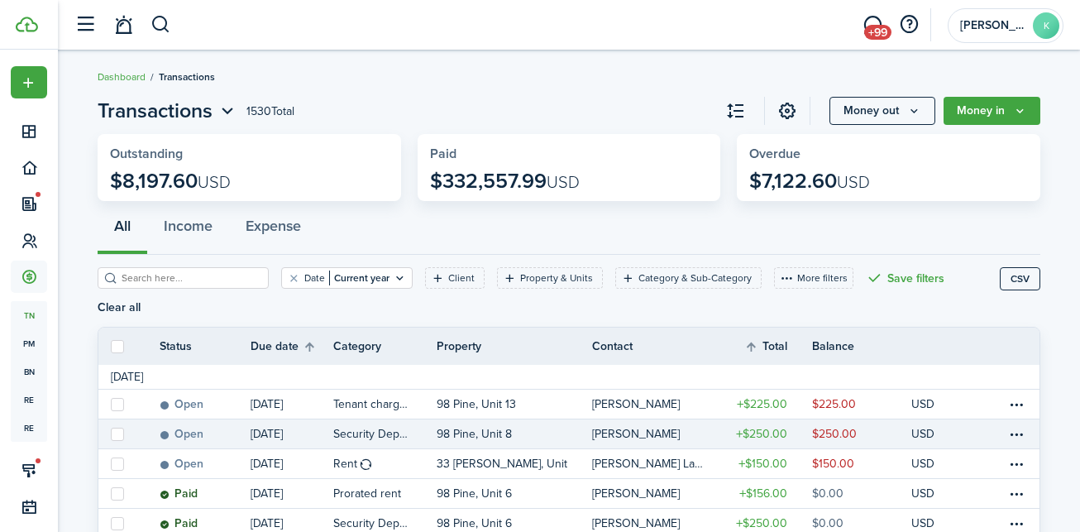
click at [622, 428] on table-profile-info-text "[PERSON_NAME]" at bounding box center [636, 434] width 88 height 13
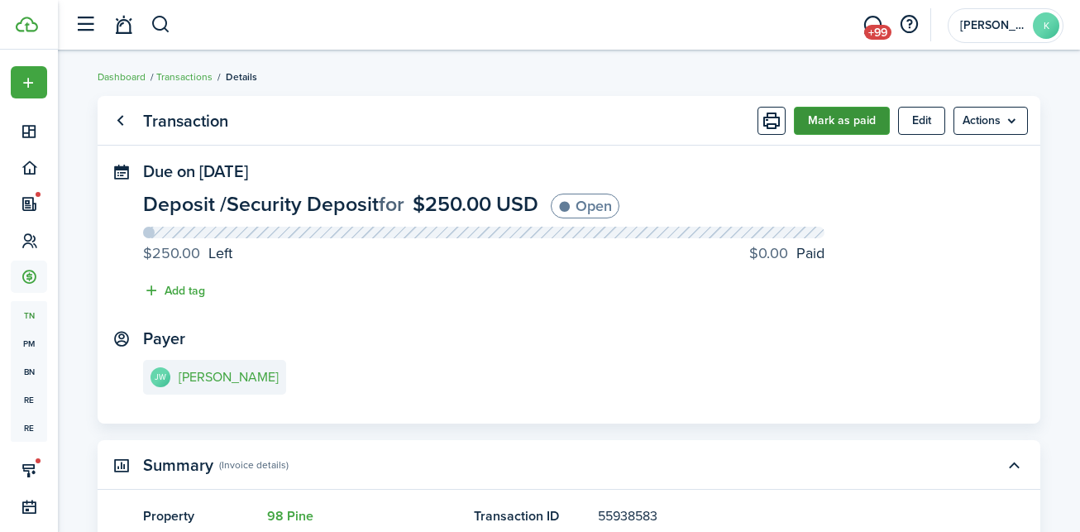
click at [831, 129] on button "Mark as paid" at bounding box center [842, 121] width 96 height 28
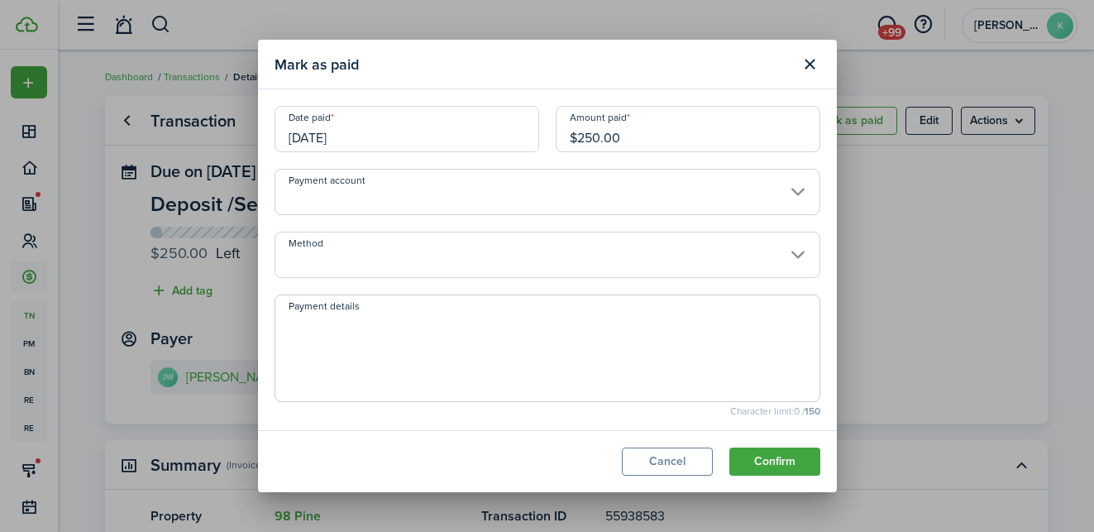
click at [571, 241] on input "Method" at bounding box center [548, 255] width 546 height 46
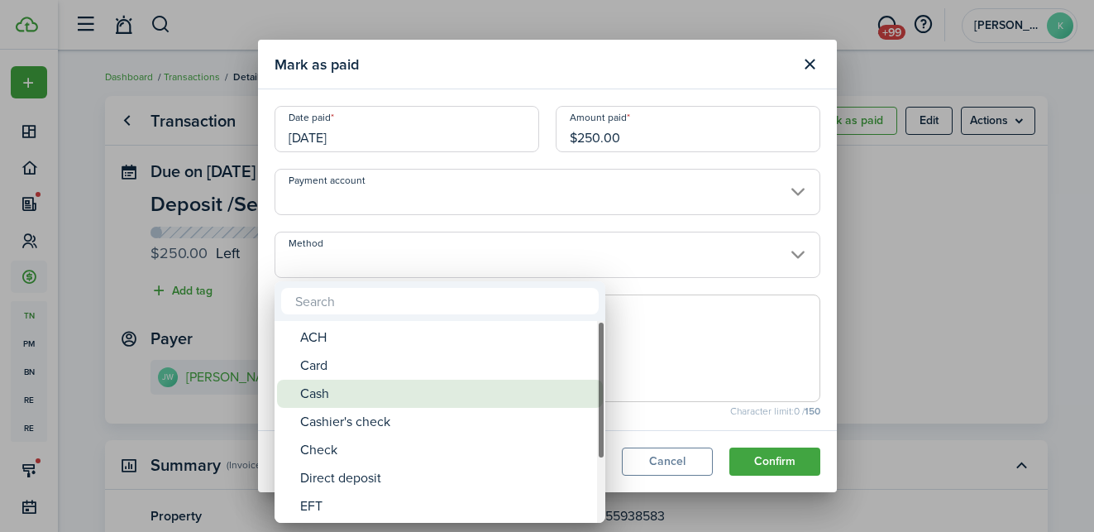
click at [355, 406] on div "Cash" at bounding box center [446, 394] width 293 height 28
type input "Cash"
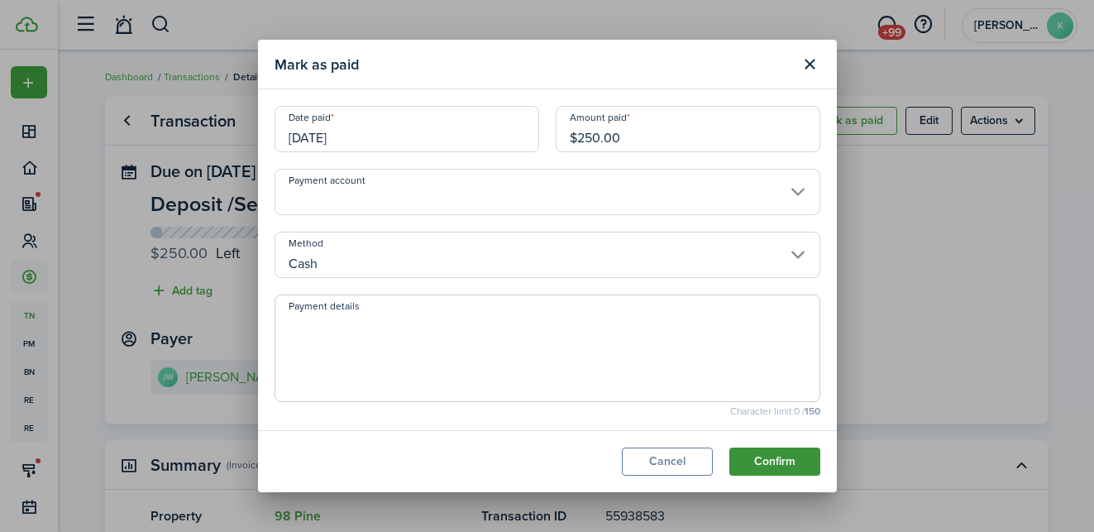
click at [792, 461] on button "Confirm" at bounding box center [775, 462] width 91 height 28
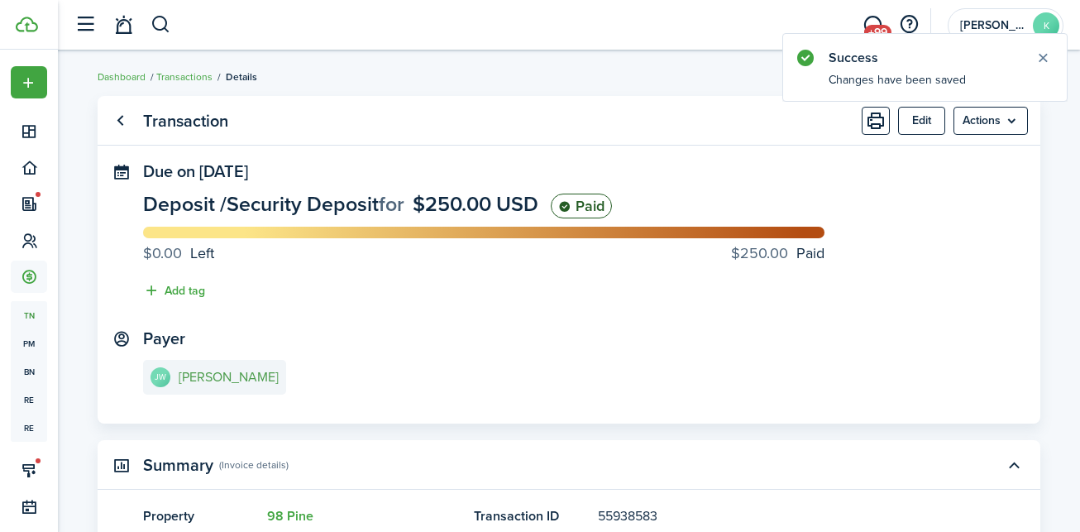
click at [211, 381] on e-details-info-title "[PERSON_NAME]" at bounding box center [229, 377] width 100 height 15
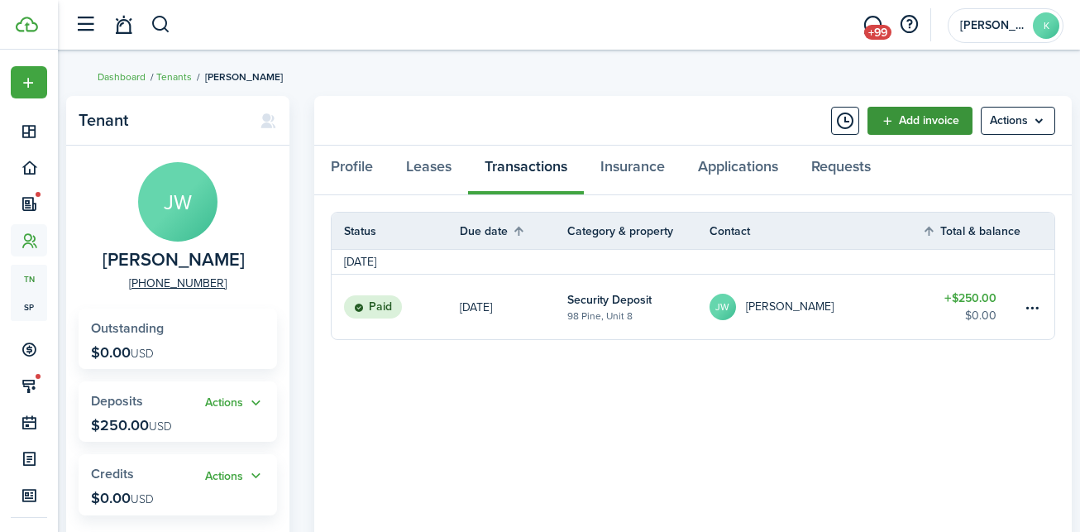
click at [926, 118] on link "Add invoice" at bounding box center [920, 121] width 105 height 28
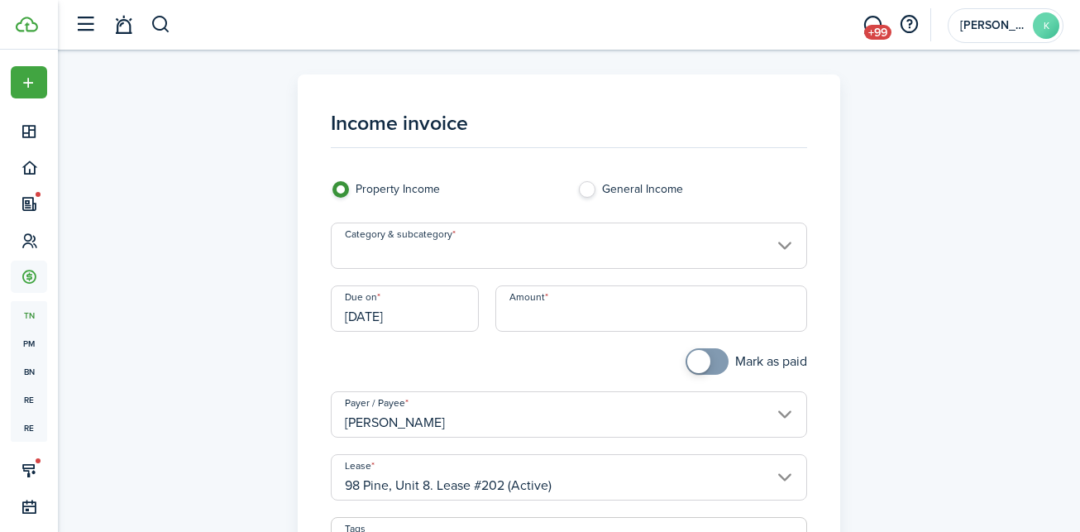
click at [608, 239] on input "Category & subcategory" at bounding box center [569, 246] width 477 height 46
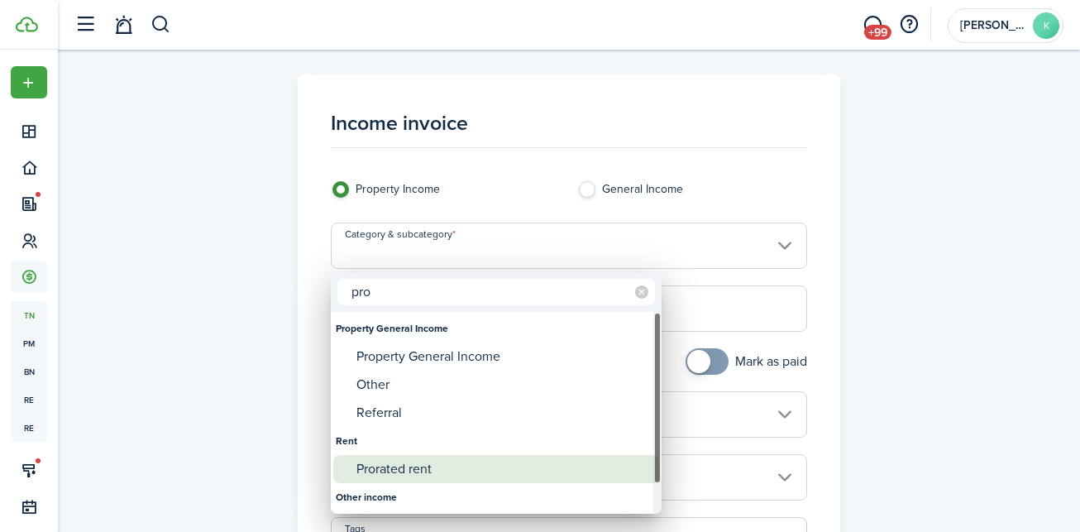
type input "pro"
click at [395, 471] on div "Prorated rent" at bounding box center [503, 469] width 293 height 28
type input "Rent / Prorated rent"
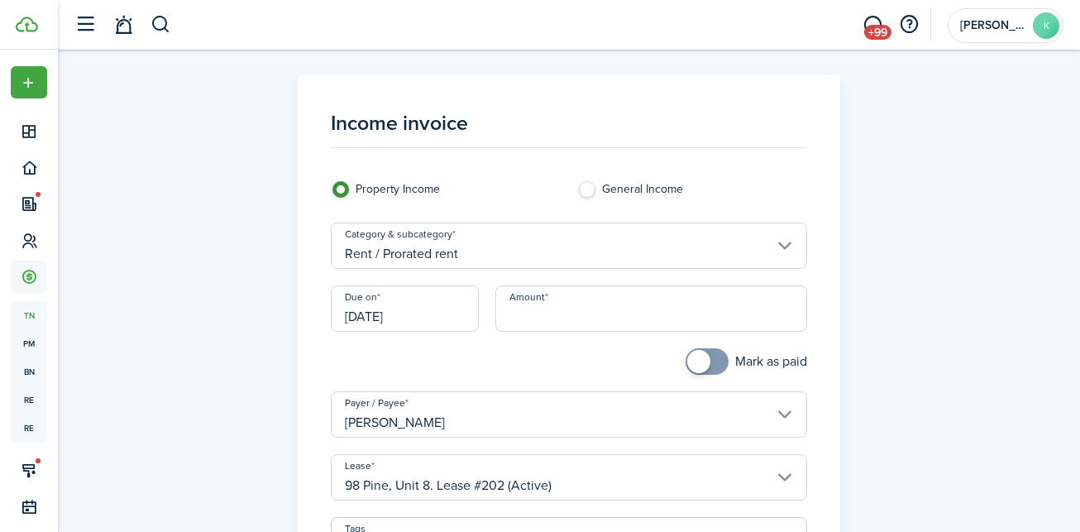
click at [527, 316] on input "Amount" at bounding box center [652, 308] width 313 height 46
type input "$125.00"
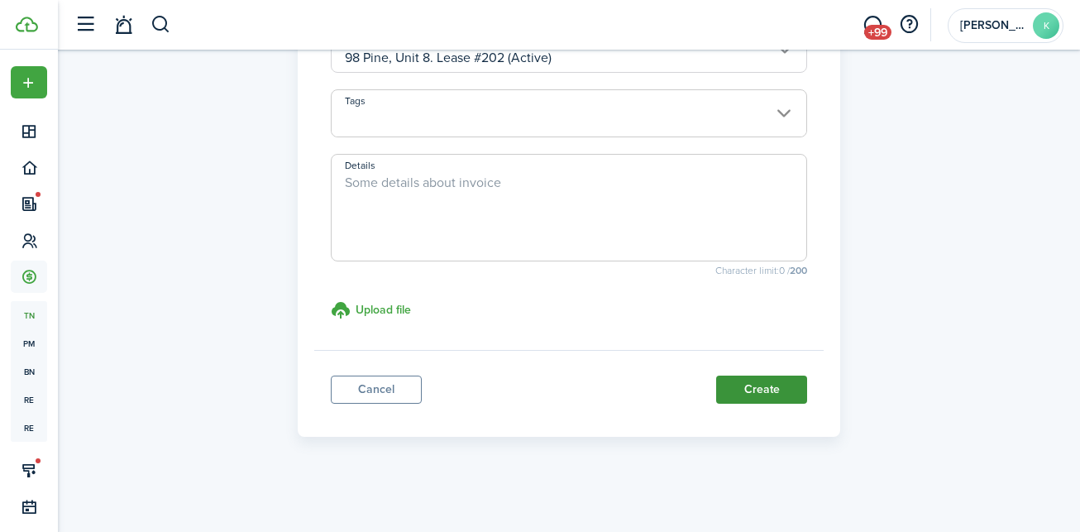
click at [744, 390] on button "Create" at bounding box center [761, 390] width 91 height 28
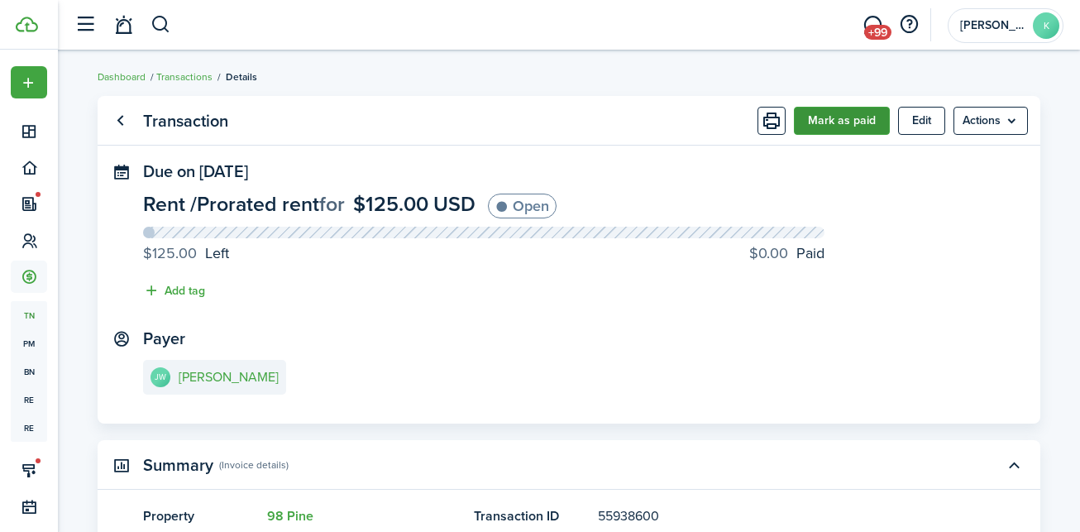
click at [829, 121] on button "Mark as paid" at bounding box center [842, 121] width 96 height 28
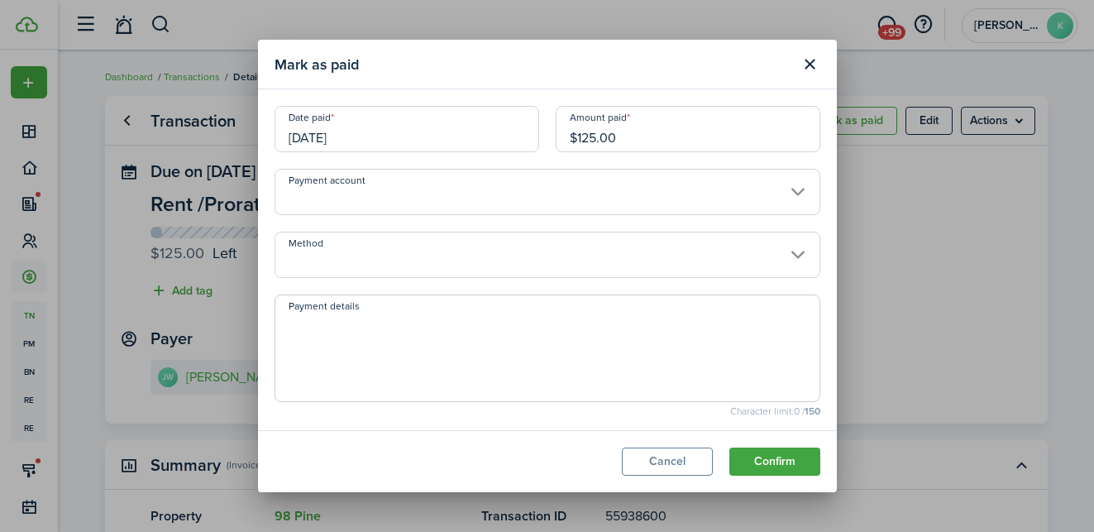
click at [481, 251] on input "Method" at bounding box center [548, 255] width 546 height 46
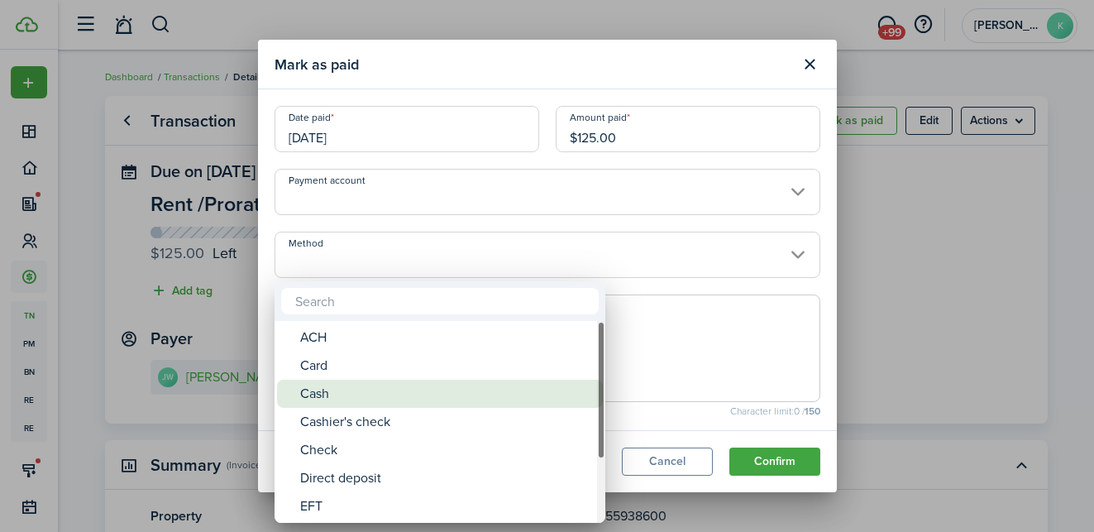
click at [315, 385] on div "Cash" at bounding box center [446, 394] width 293 height 28
type input "Cash"
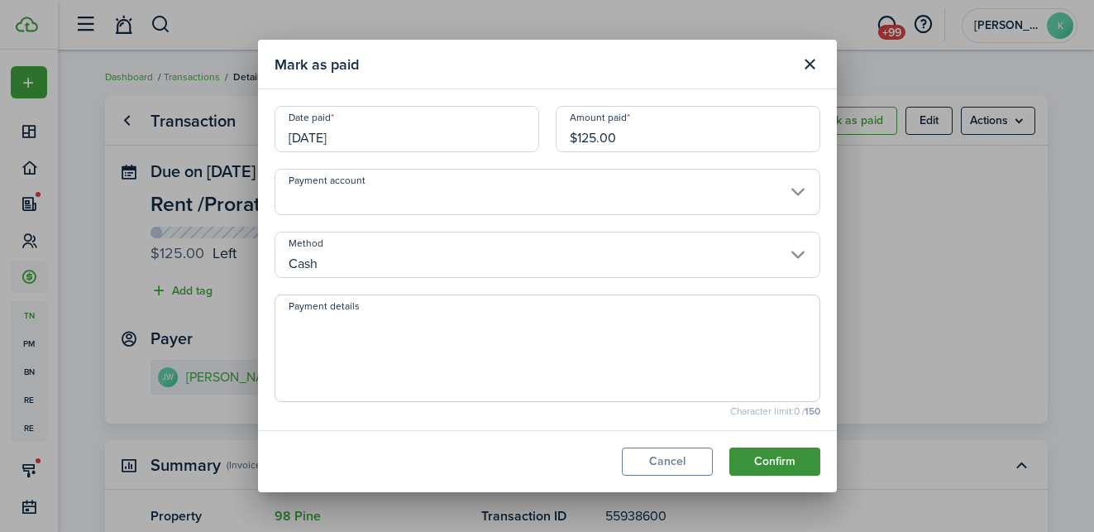
click at [770, 451] on button "Confirm" at bounding box center [775, 462] width 91 height 28
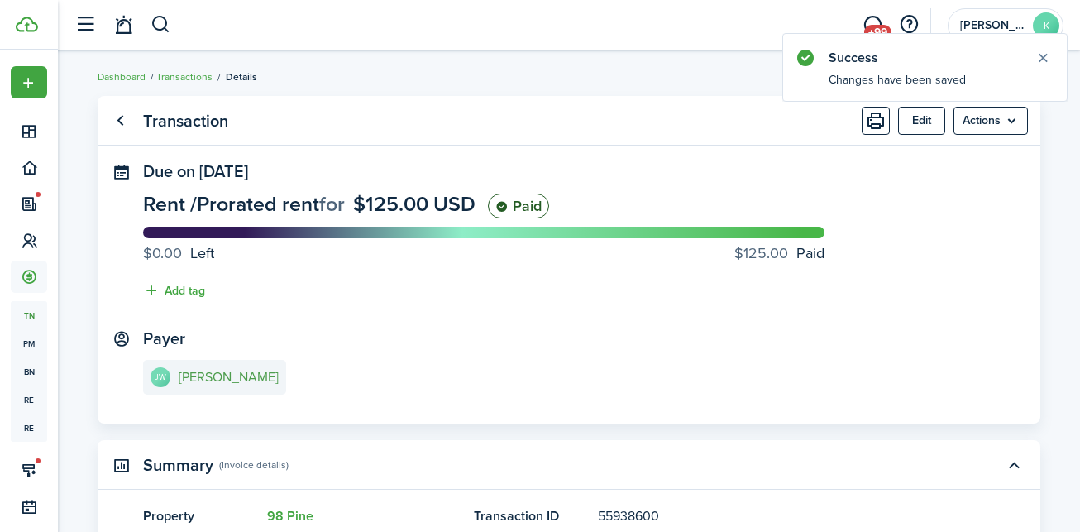
click at [222, 377] on e-details-info-title "[PERSON_NAME]" at bounding box center [229, 377] width 100 height 15
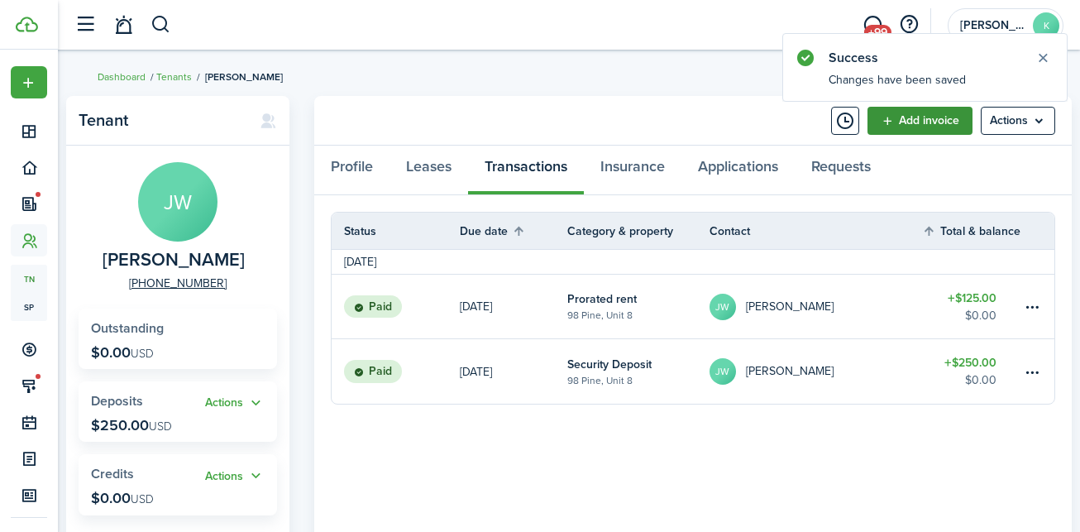
click at [917, 117] on link "Add invoice" at bounding box center [920, 121] width 105 height 28
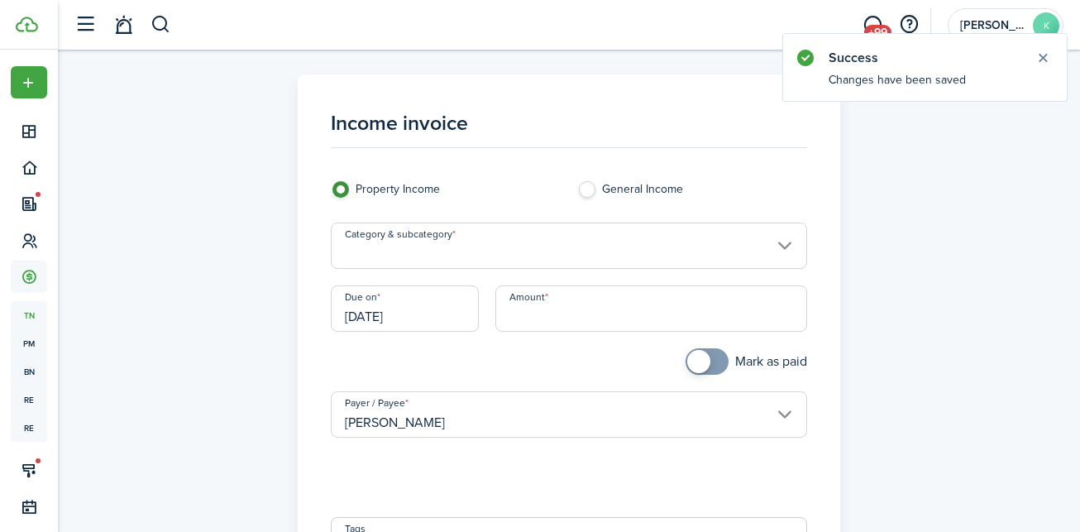
click at [495, 244] on input "Category & subcategory" at bounding box center [569, 246] width 477 height 46
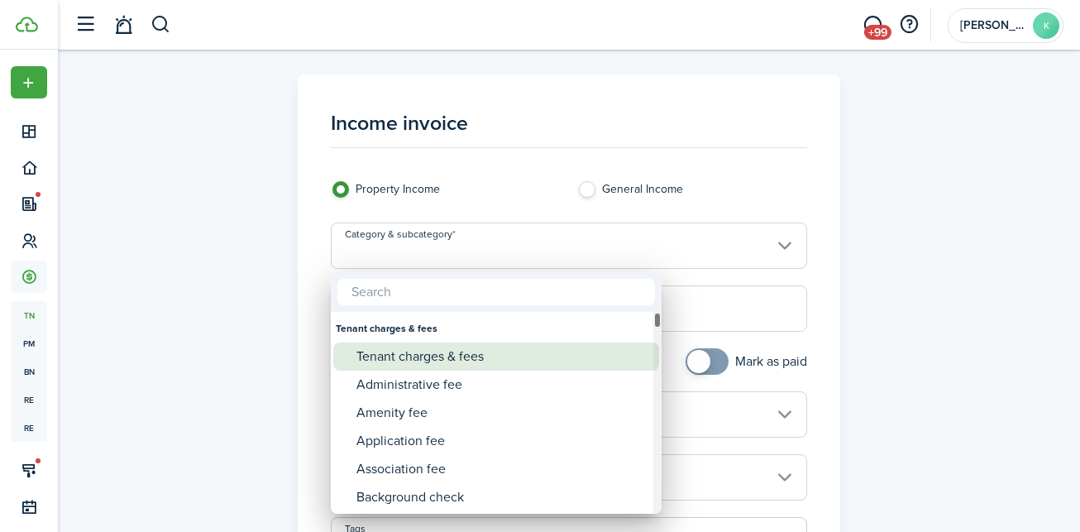
click at [412, 366] on div "Tenant charges & fees" at bounding box center [503, 356] width 293 height 28
type input "Tenant charges & fees"
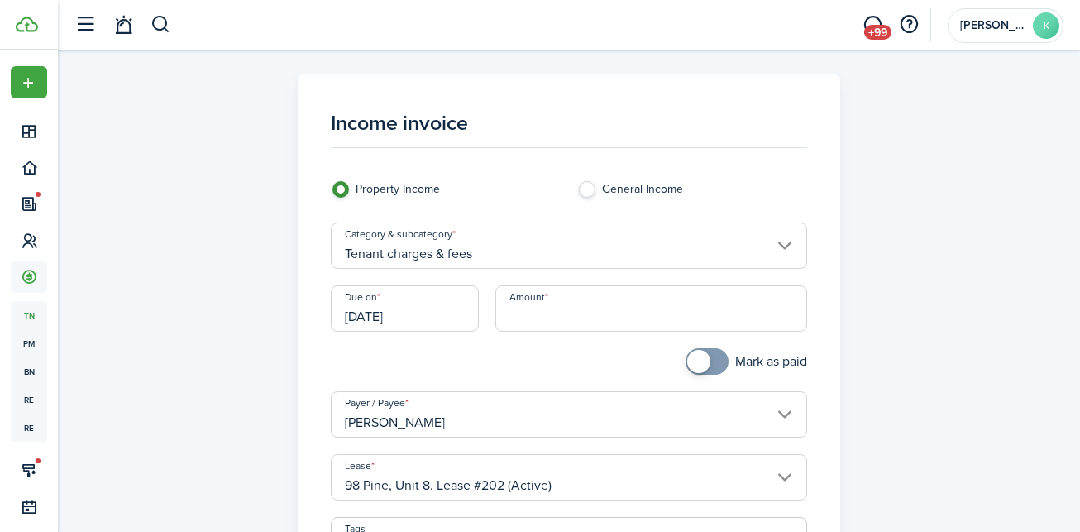
click at [428, 301] on input "[DATE]" at bounding box center [405, 308] width 148 height 46
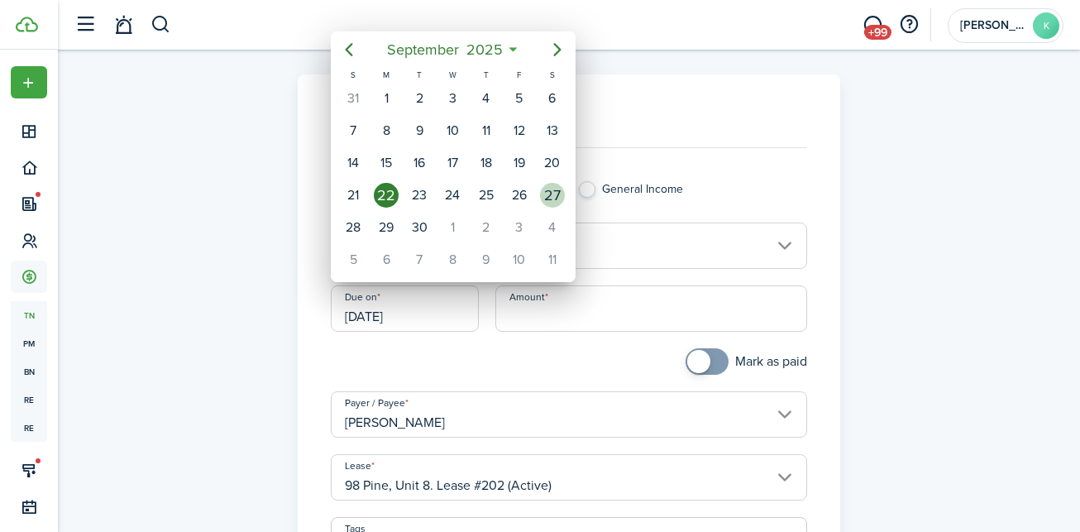
click at [556, 204] on div "27" at bounding box center [552, 195] width 25 height 25
type input "[DATE]"
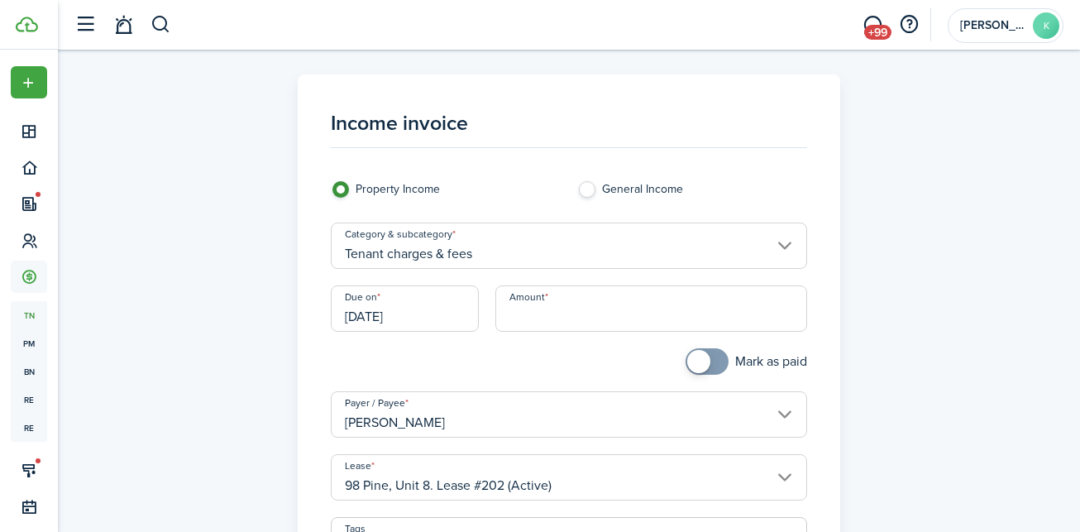
click at [550, 314] on input "Amount" at bounding box center [652, 308] width 313 height 46
type input "$175.00"
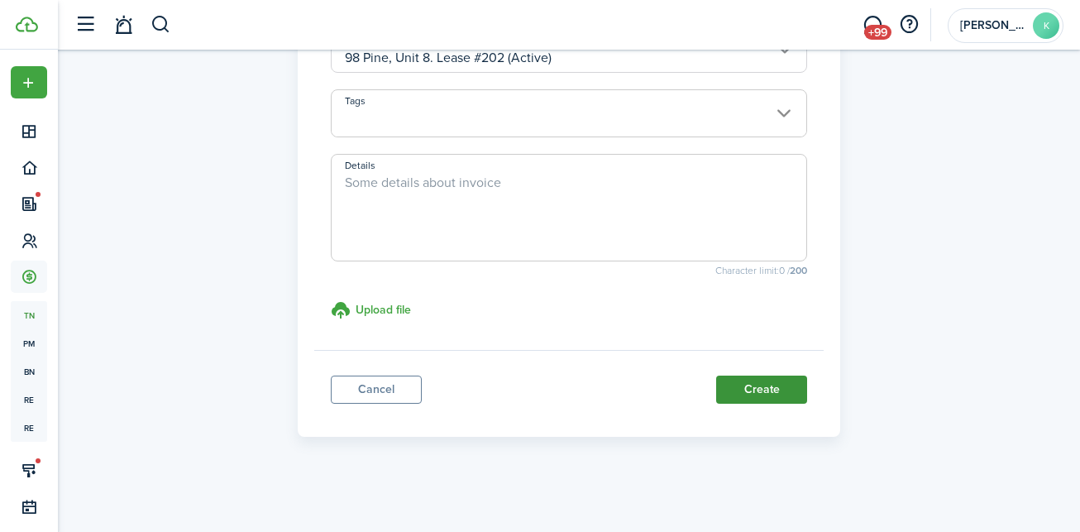
click at [767, 378] on button "Create" at bounding box center [761, 390] width 91 height 28
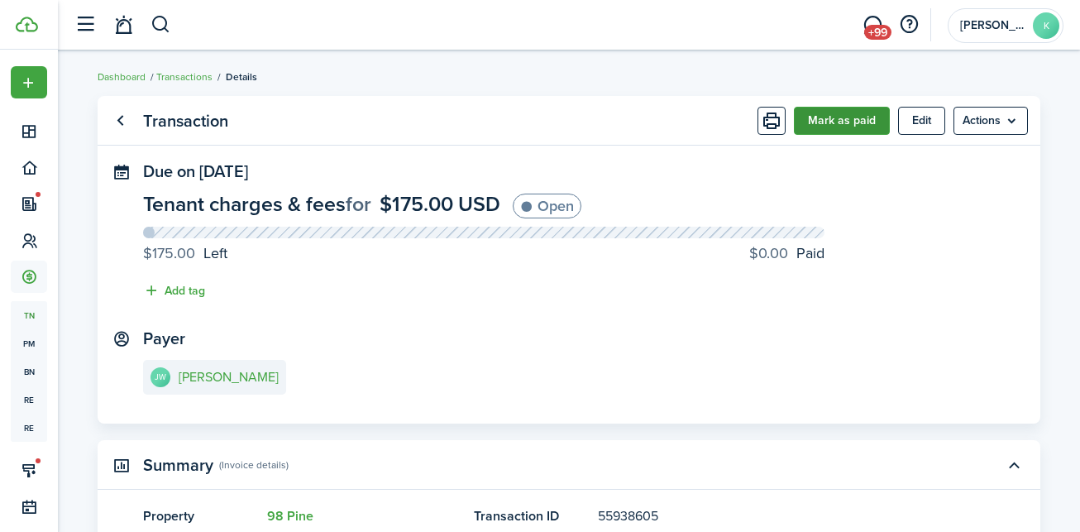
click at [841, 120] on button "Mark as paid" at bounding box center [842, 121] width 96 height 28
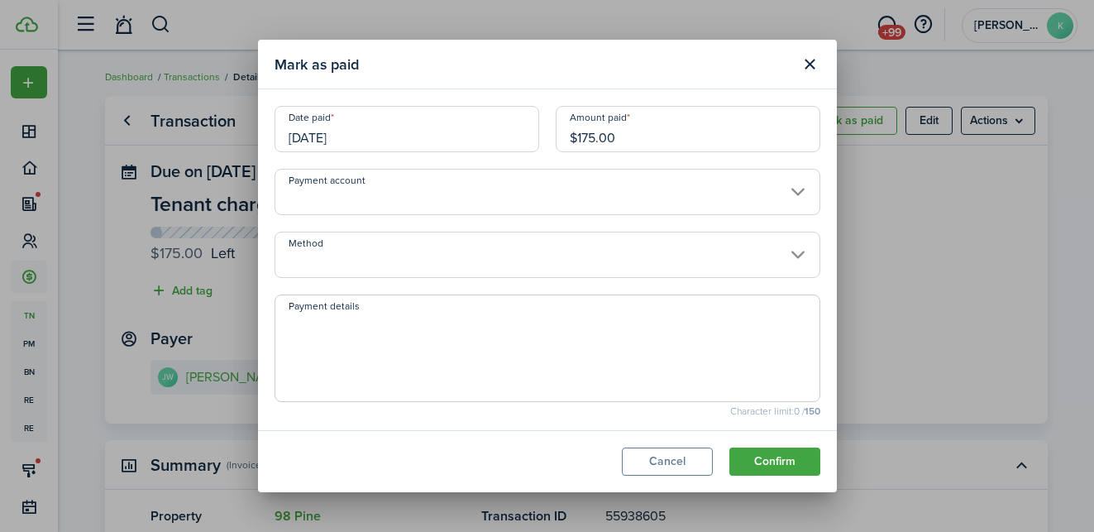
click at [568, 250] on input "Method" at bounding box center [548, 255] width 546 height 46
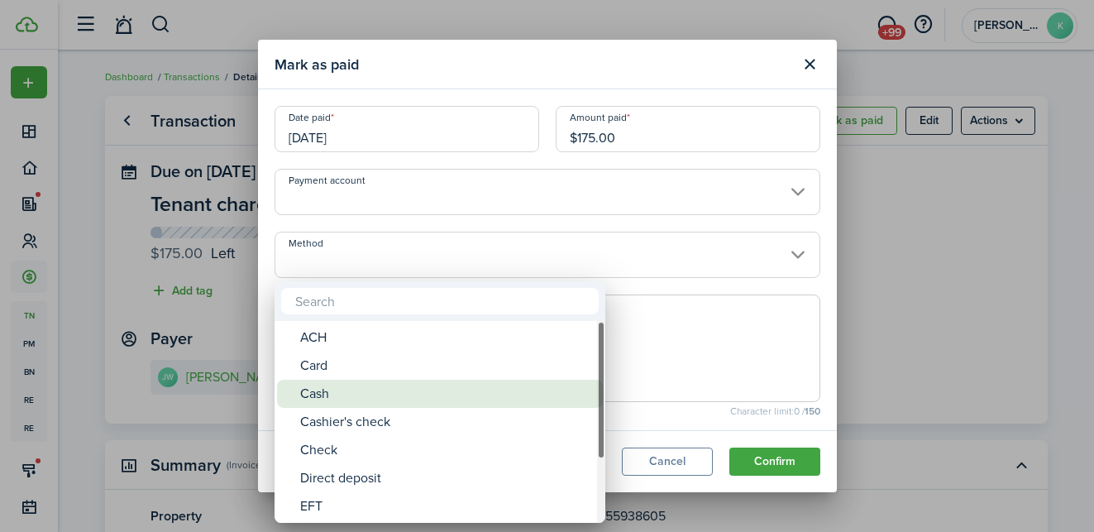
click at [361, 401] on div "Cash" at bounding box center [446, 394] width 293 height 28
type input "Cash"
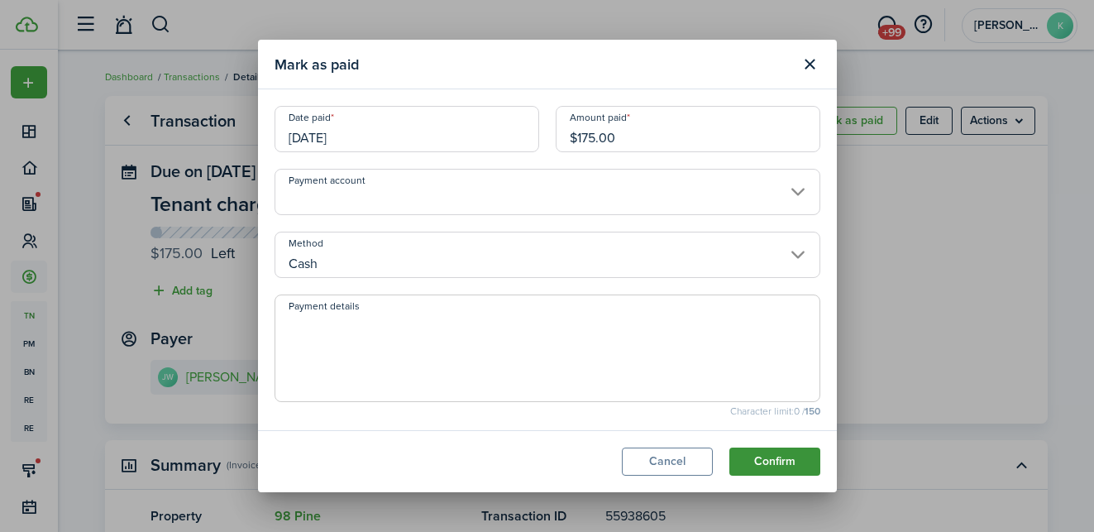
click at [751, 464] on button "Confirm" at bounding box center [775, 462] width 91 height 28
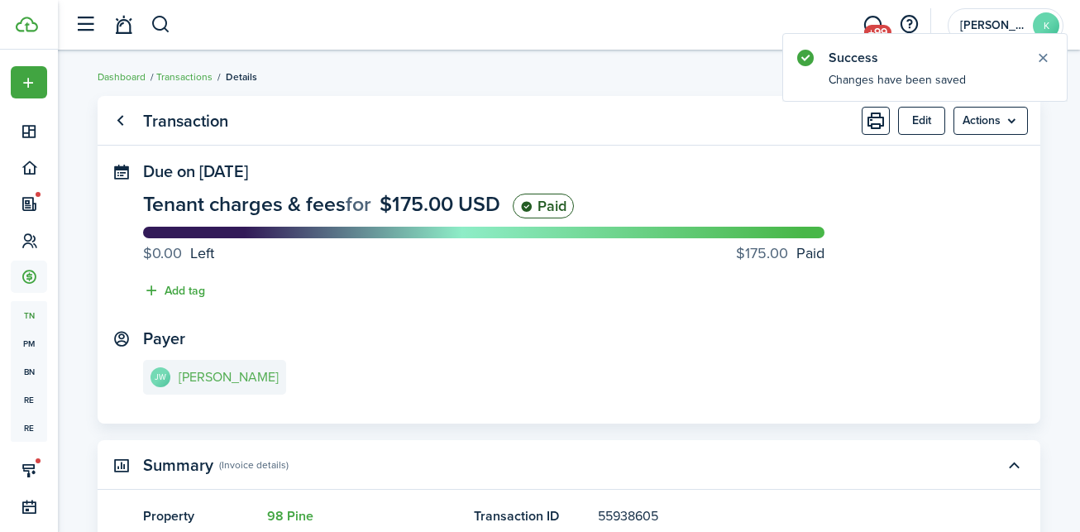
click at [230, 369] on link "[PERSON_NAME] Jayden [PERSON_NAME]" at bounding box center [214, 377] width 143 height 35
